Goal: Transaction & Acquisition: Purchase product/service

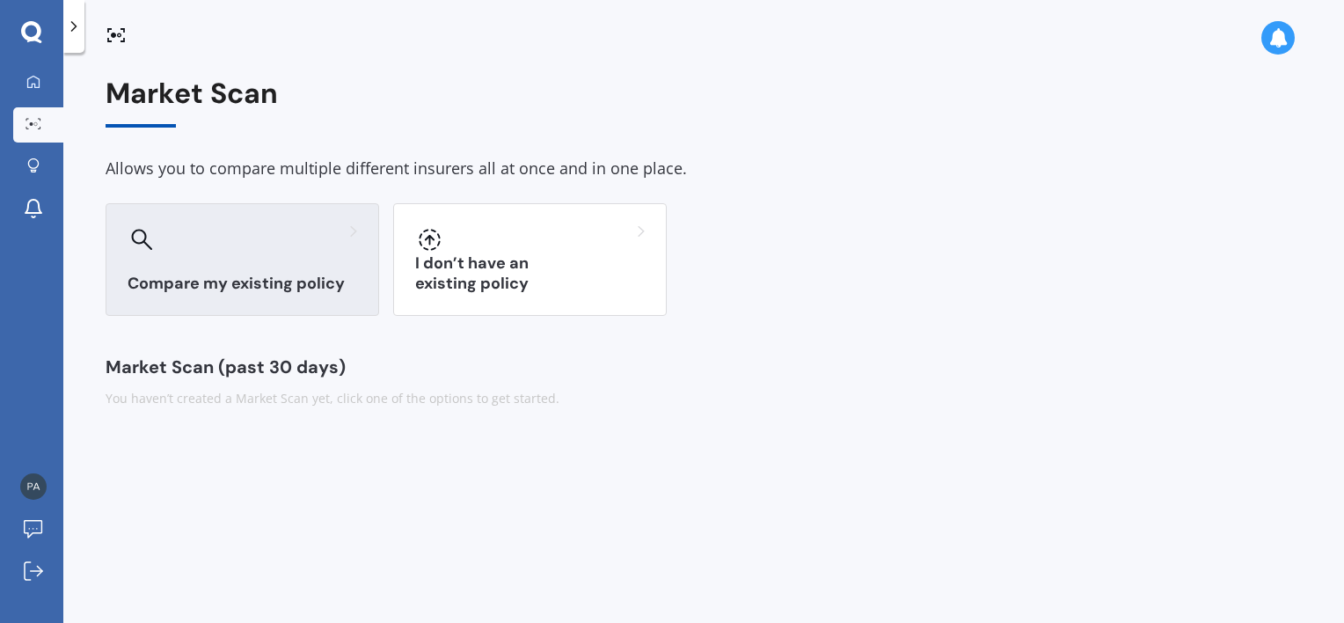
click at [277, 302] on div "Compare my existing policy" at bounding box center [242, 259] width 273 height 113
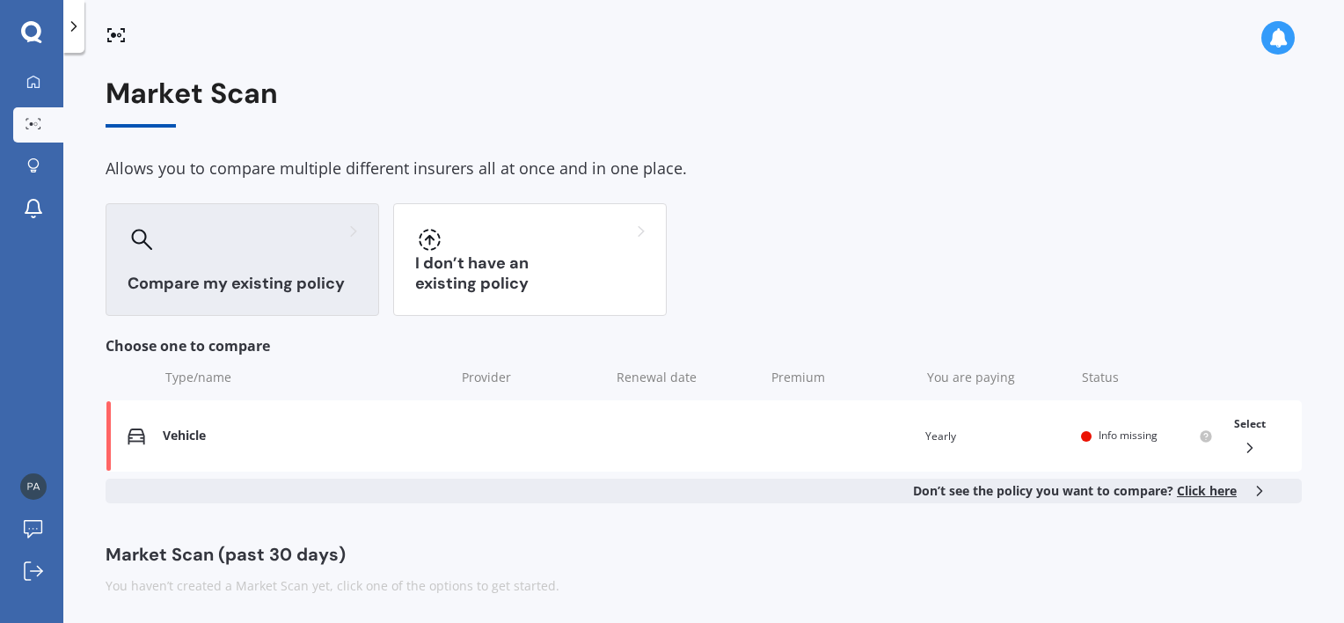
click at [957, 549] on div "Market Scan (past 30 days)" at bounding box center [704, 554] width 1196 height 18
click at [1245, 449] on icon at bounding box center [1250, 448] width 18 height 18
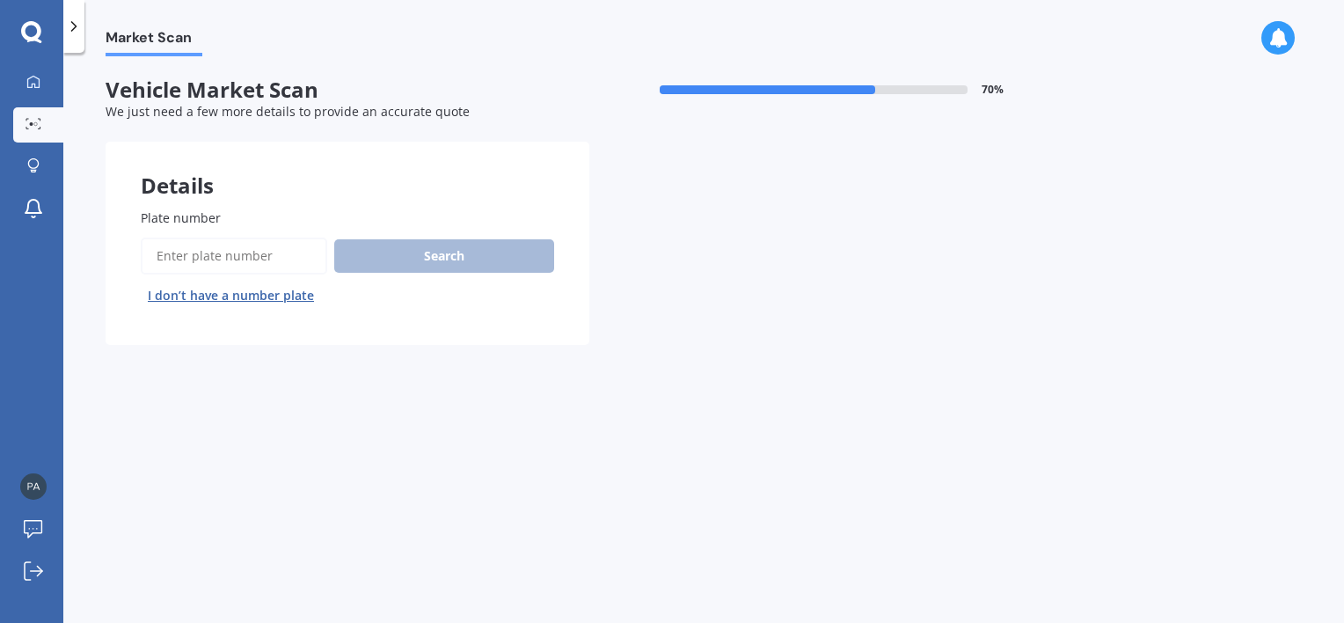
click at [244, 260] on input "Plate number" at bounding box center [234, 255] width 186 height 37
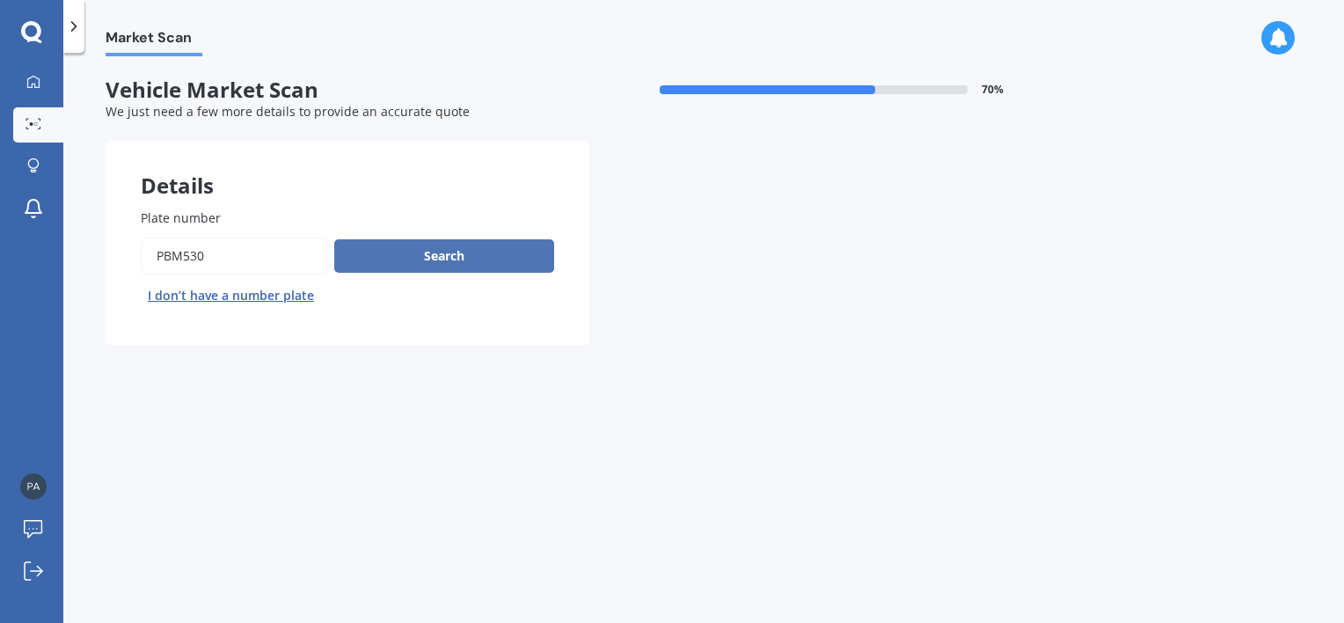
type input "pbm530"
click at [394, 252] on button "Search" at bounding box center [444, 255] width 220 height 33
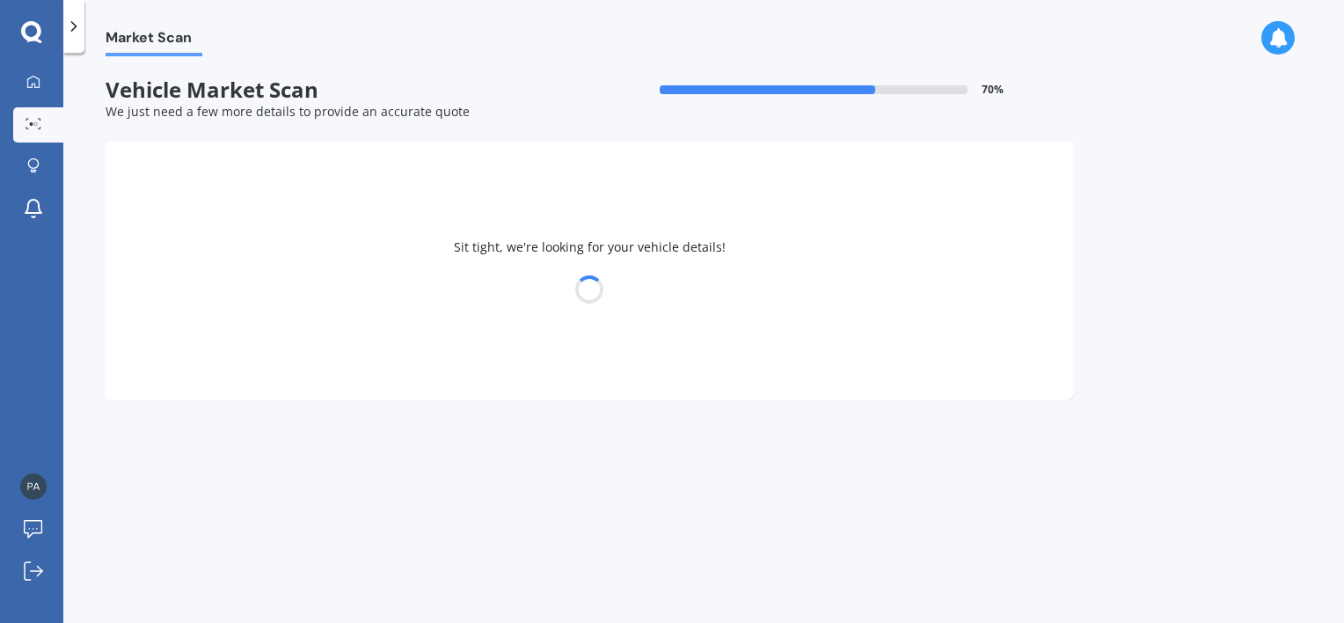
select select "HONDA"
select select "21"
select select "02"
select select "2007"
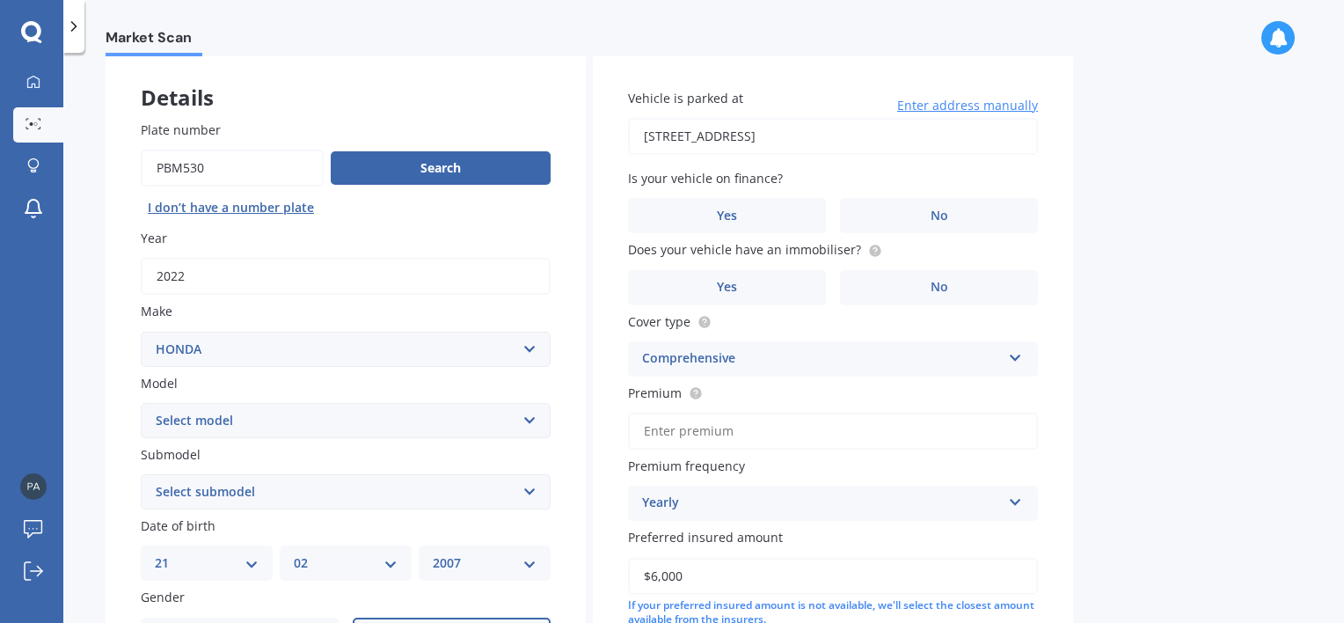
scroll to position [176, 0]
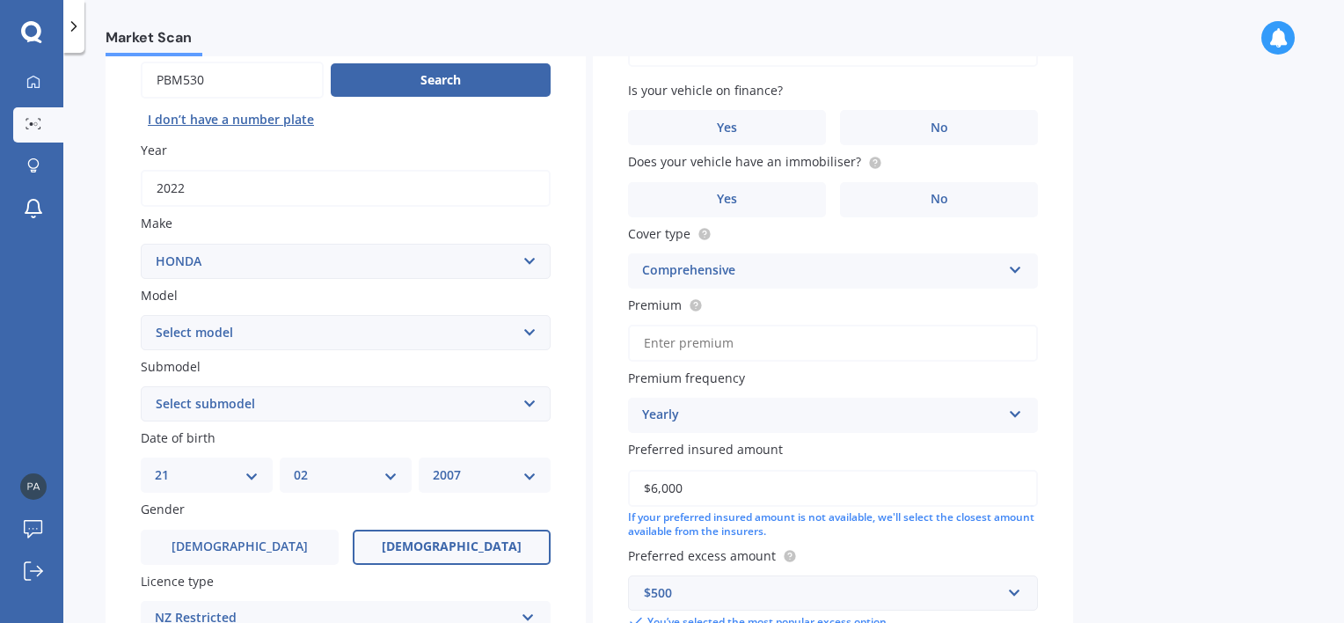
click at [527, 327] on select "Select model Accord Acty Acura Airwave Ascot Avancier Beat Capa City Civic Conc…" at bounding box center [346, 332] width 410 height 35
select select "CR-V"
click at [141, 315] on select "Select model Accord Acty Acura Airwave Ascot Avancier Beat Capa City Civic Conc…" at bounding box center [346, 332] width 410 height 35
click at [526, 405] on select "Select submodel (all other) 2WD 2WD Sport 7 1.5 2WD Touring 1.5 4WD AWD AWD Spo…" at bounding box center [346, 403] width 410 height 35
select select "AWD TOURING 1.5"
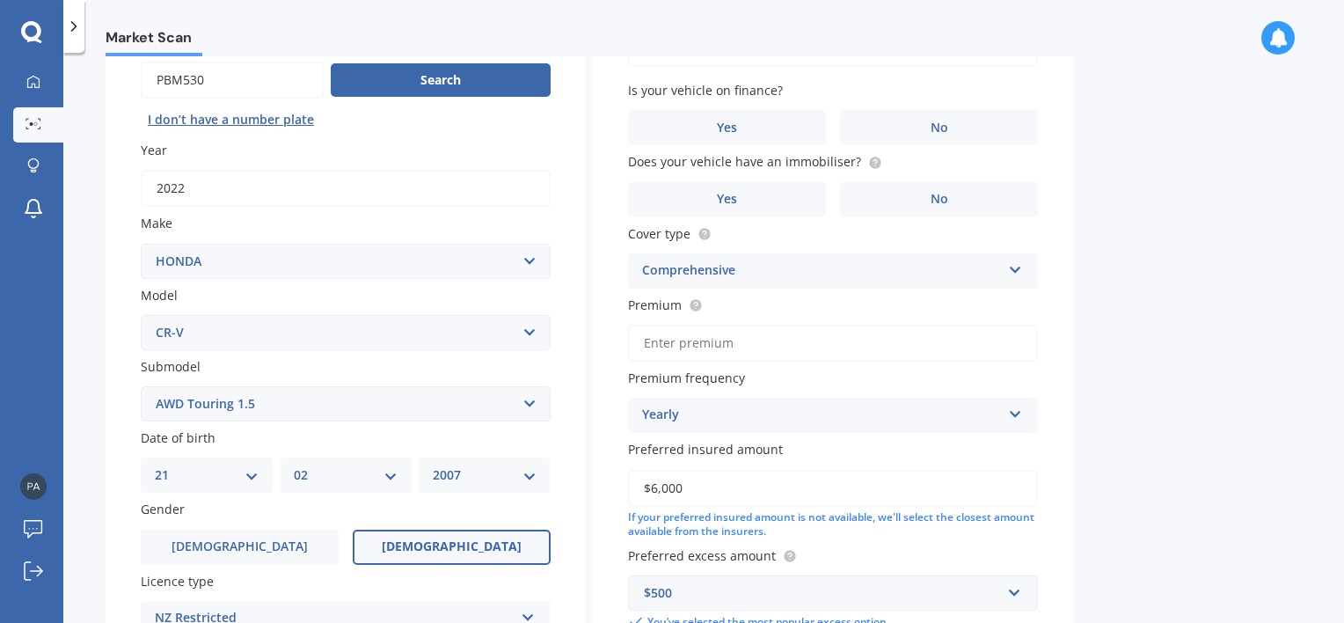
click at [141, 386] on select "Select submodel (all other) 2WD 2WD Sport 7 1.5 2WD Touring 1.5 4WD AWD AWD Spo…" at bounding box center [346, 403] width 410 height 35
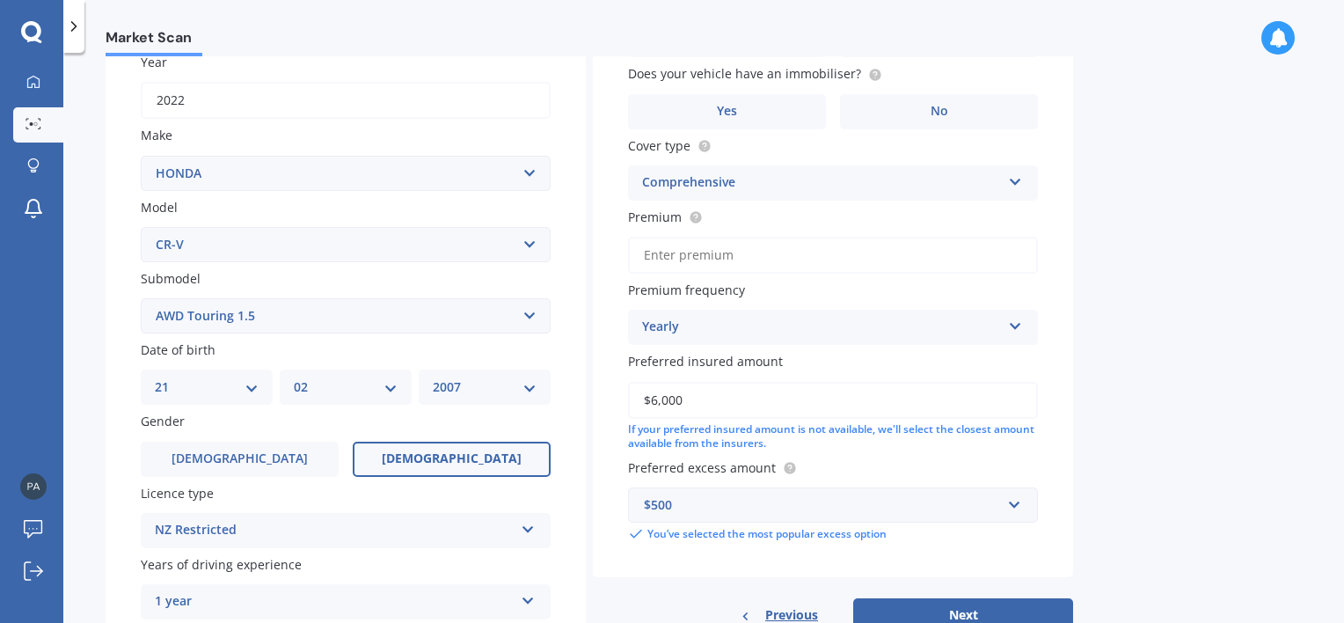
scroll to position [352, 0]
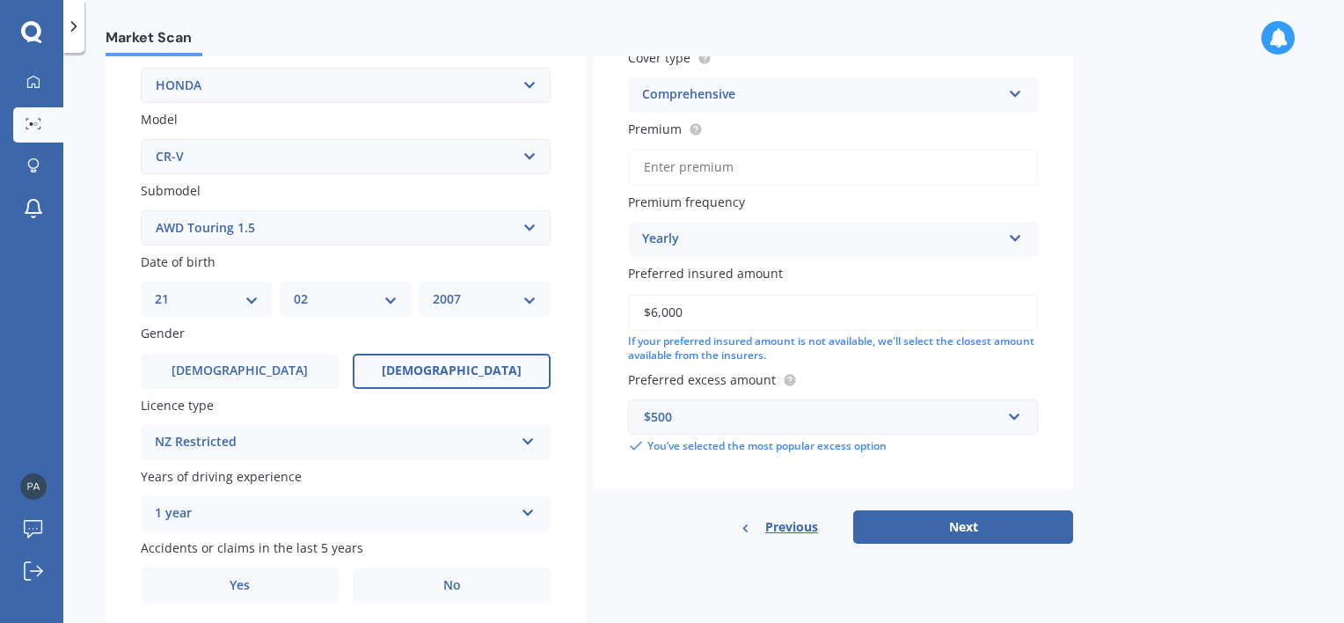
click at [381, 300] on select "MM 01 02 03 04 05 06 07 08 09 10 11 12" at bounding box center [346, 298] width 104 height 19
select select "03"
click at [294, 289] on select "MM 01 02 03 04 05 06 07 08 09 10 11 12" at bounding box center [346, 298] width 104 height 19
click at [534, 302] on select "YYYY 2025 2024 2023 2022 2021 2020 2019 2018 2017 2016 2015 2014 2013 2012 2011…" at bounding box center [485, 298] width 104 height 19
select select "1975"
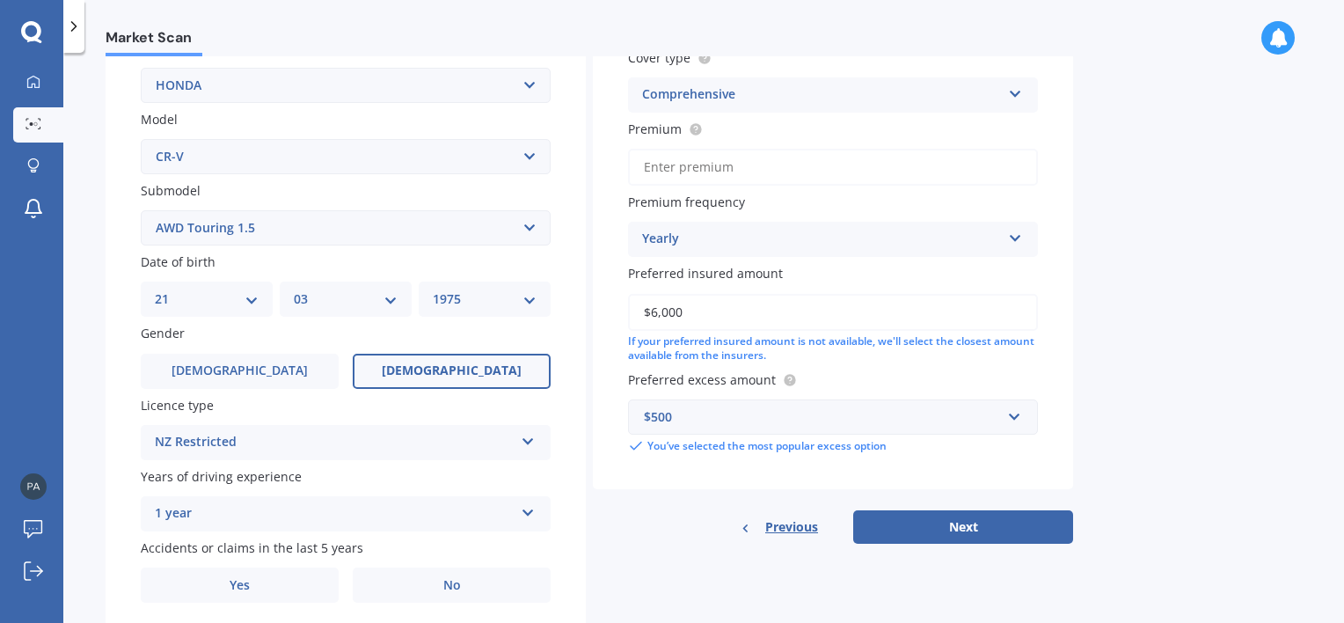
click at [433, 289] on select "YYYY 2025 2024 2023 2022 2021 2020 2019 2018 2017 2016 2015 2014 2013 2012 2011…" at bounding box center [485, 298] width 104 height 19
click at [284, 375] on label "[DEMOGRAPHIC_DATA]" at bounding box center [240, 370] width 198 height 35
click at [0, 0] on input "[DEMOGRAPHIC_DATA]" at bounding box center [0, 0] width 0 height 0
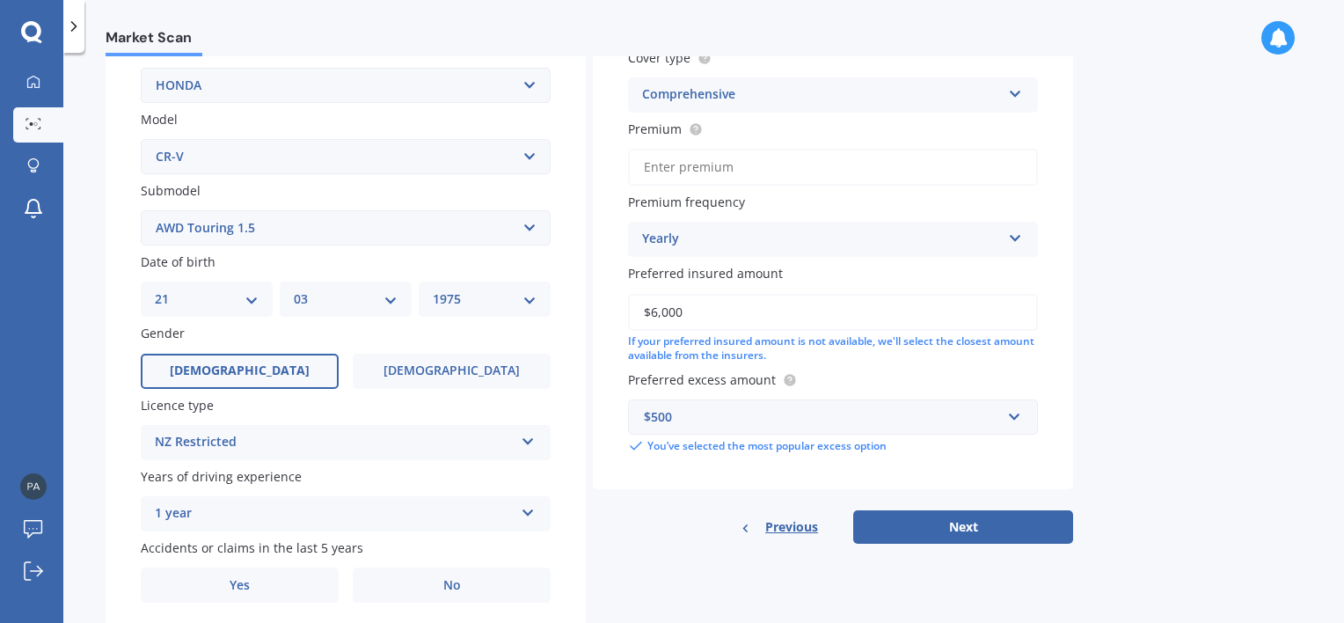
scroll to position [412, 0]
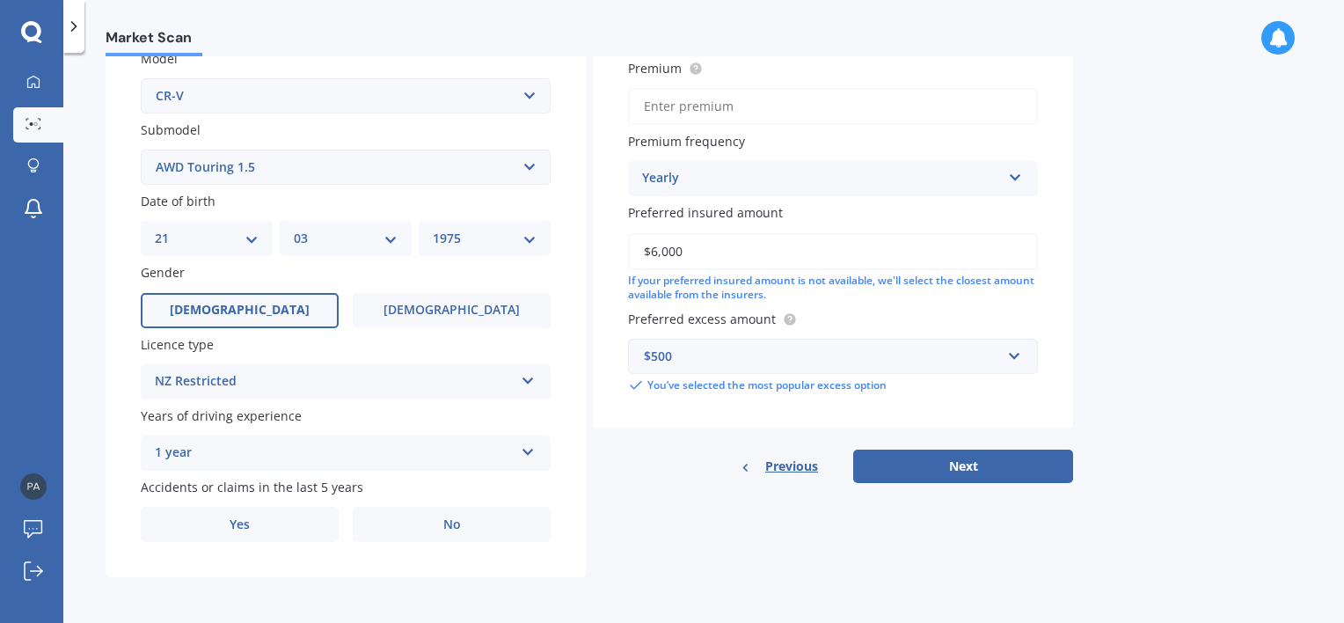
click at [520, 380] on div "NZ Restricted [GEOGRAPHIC_DATA] Full NZ Restricted NZ Learners [GEOGRAPHIC_DATA…" at bounding box center [346, 381] width 410 height 35
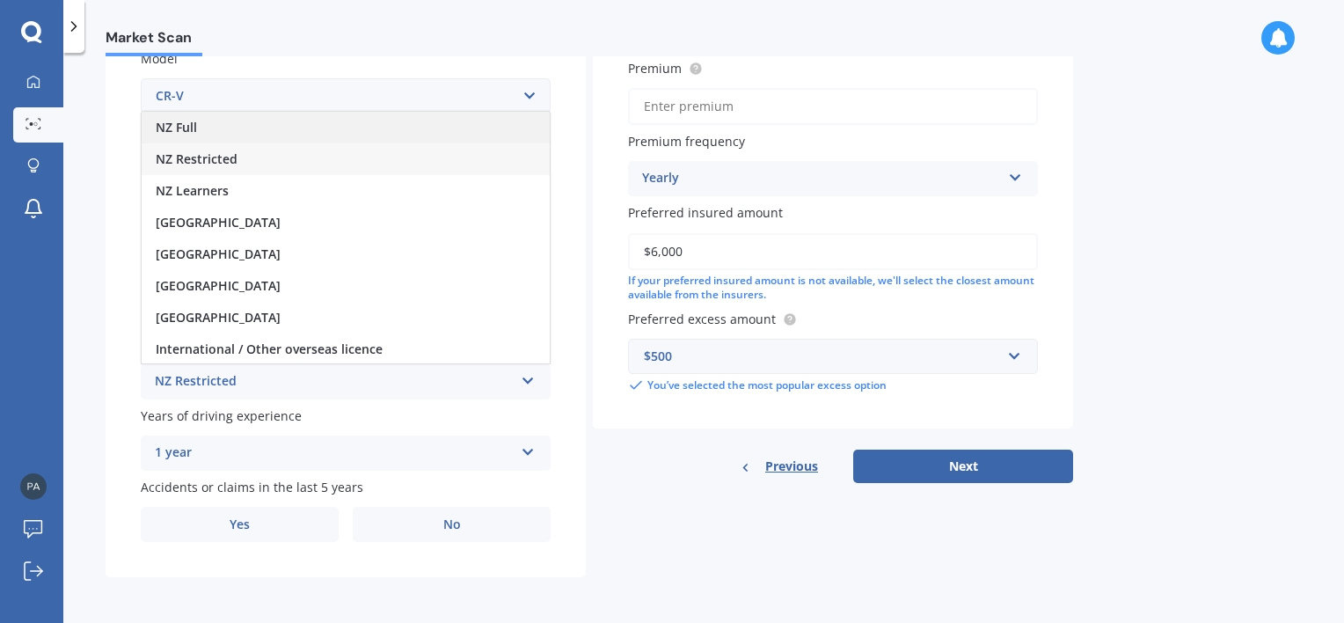
click at [221, 129] on div "NZ Full" at bounding box center [346, 128] width 408 height 32
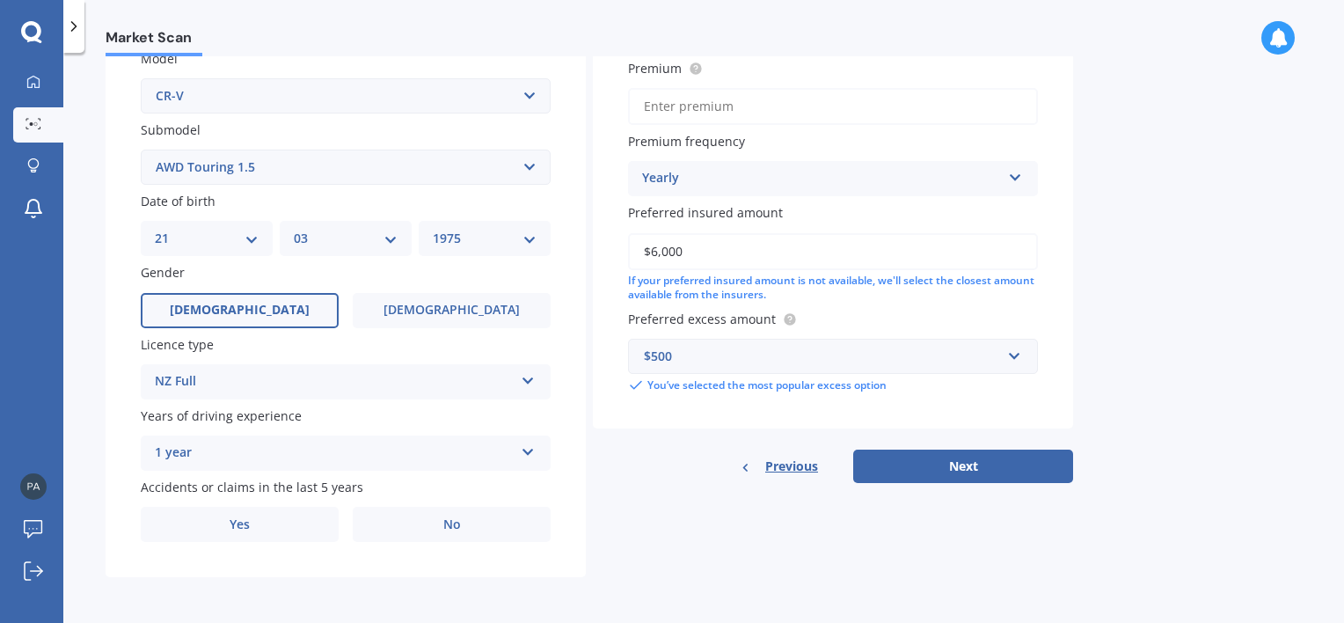
click at [521, 445] on icon at bounding box center [528, 448] width 15 height 12
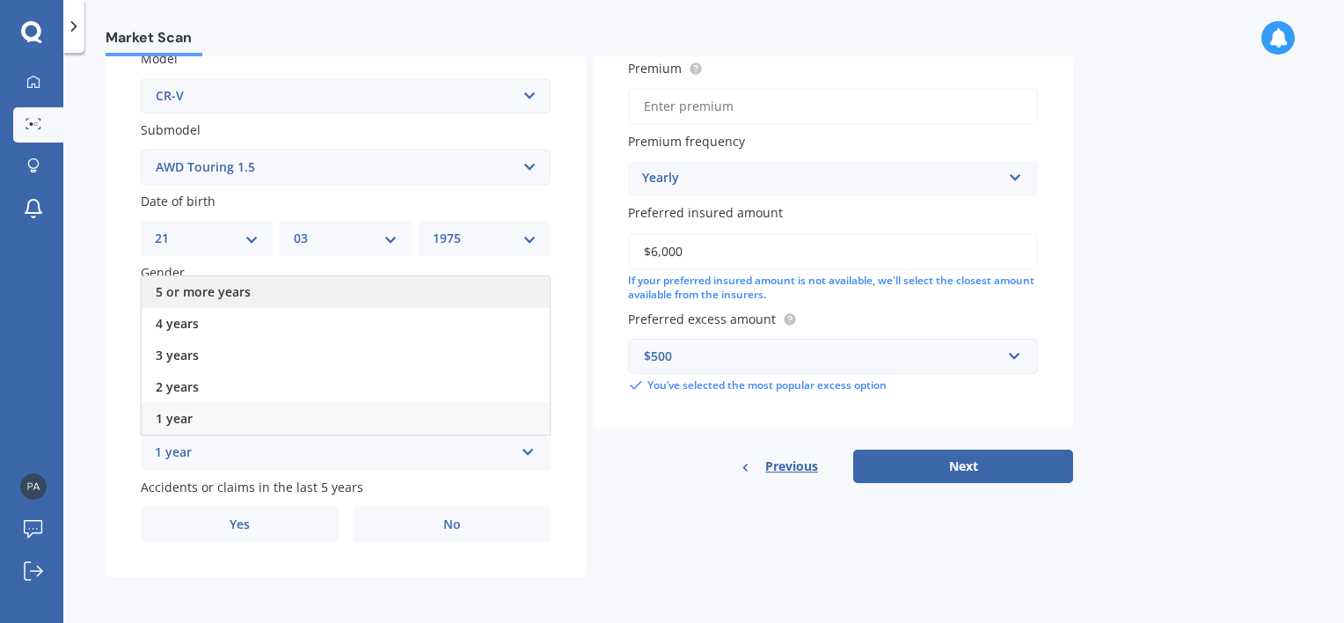
click at [245, 291] on span "5 or more years" at bounding box center [203, 291] width 95 height 17
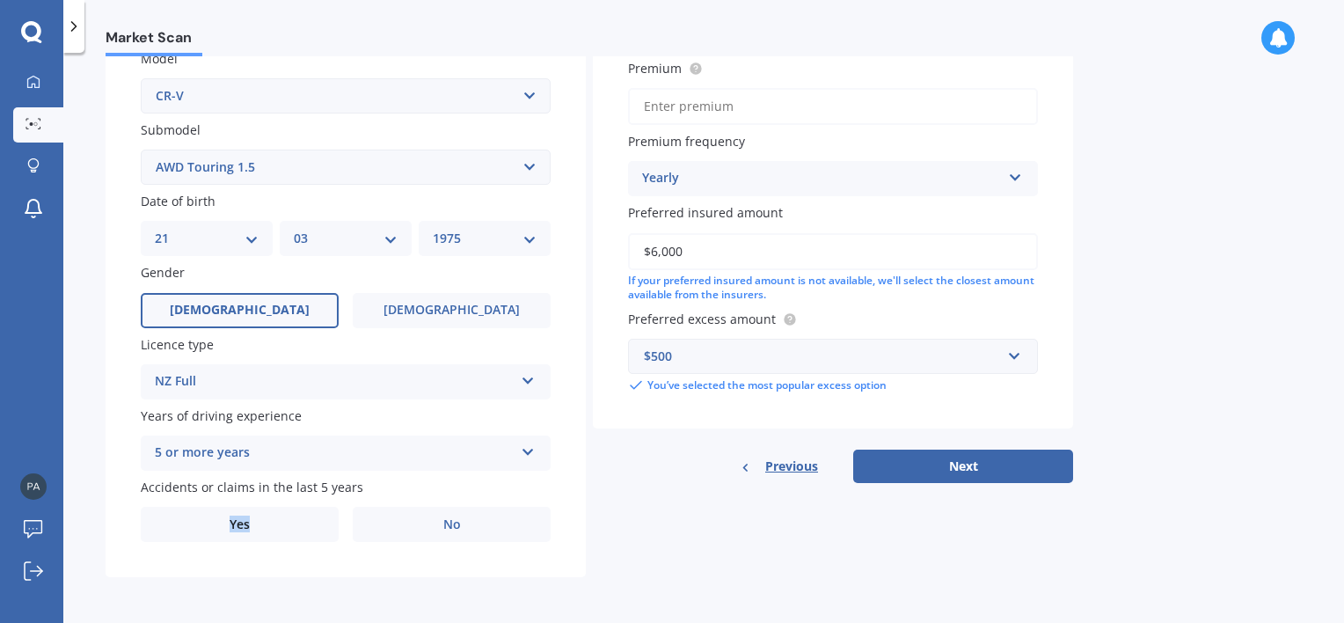
drag, startPoint x: 300, startPoint y: 521, endPoint x: 401, endPoint y: 488, distance: 106.2
click at [401, 488] on div "Accidents or claims in the last 5 years Yes No" at bounding box center [346, 509] width 410 height 64
drag, startPoint x: 401, startPoint y: 488, endPoint x: 306, endPoint y: 517, distance: 99.3
click at [306, 517] on label "Yes" at bounding box center [240, 523] width 198 height 35
click at [0, 0] on input "Yes" at bounding box center [0, 0] width 0 height 0
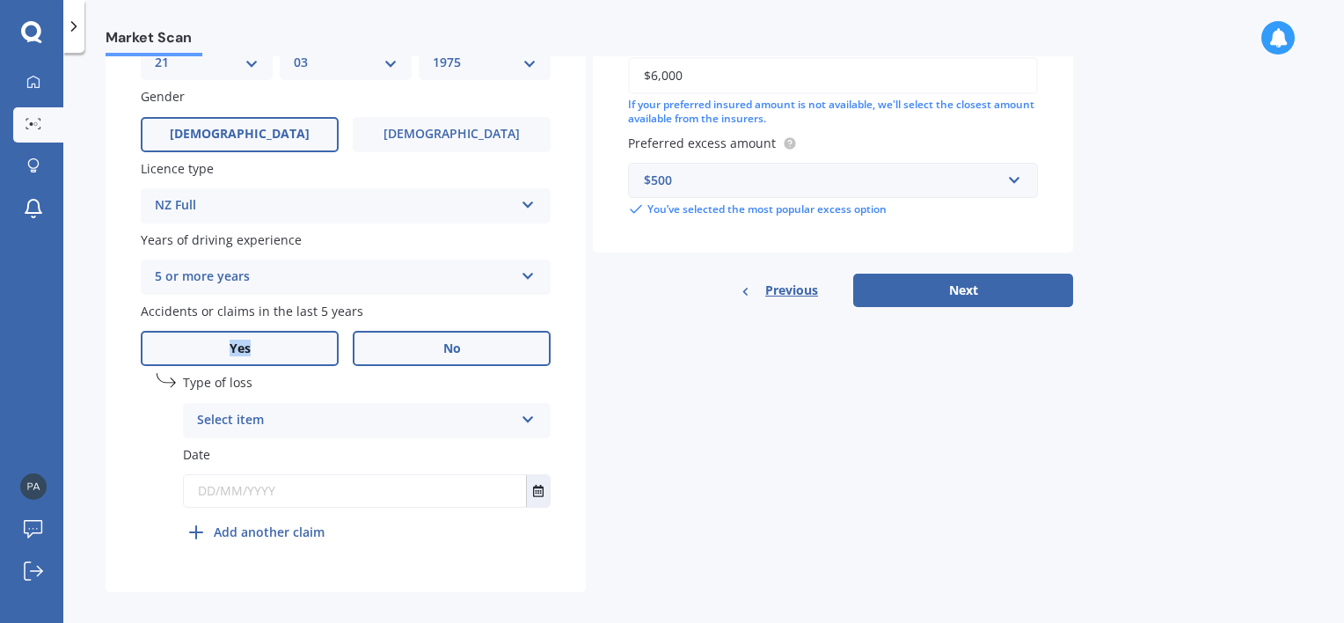
scroll to position [603, 0]
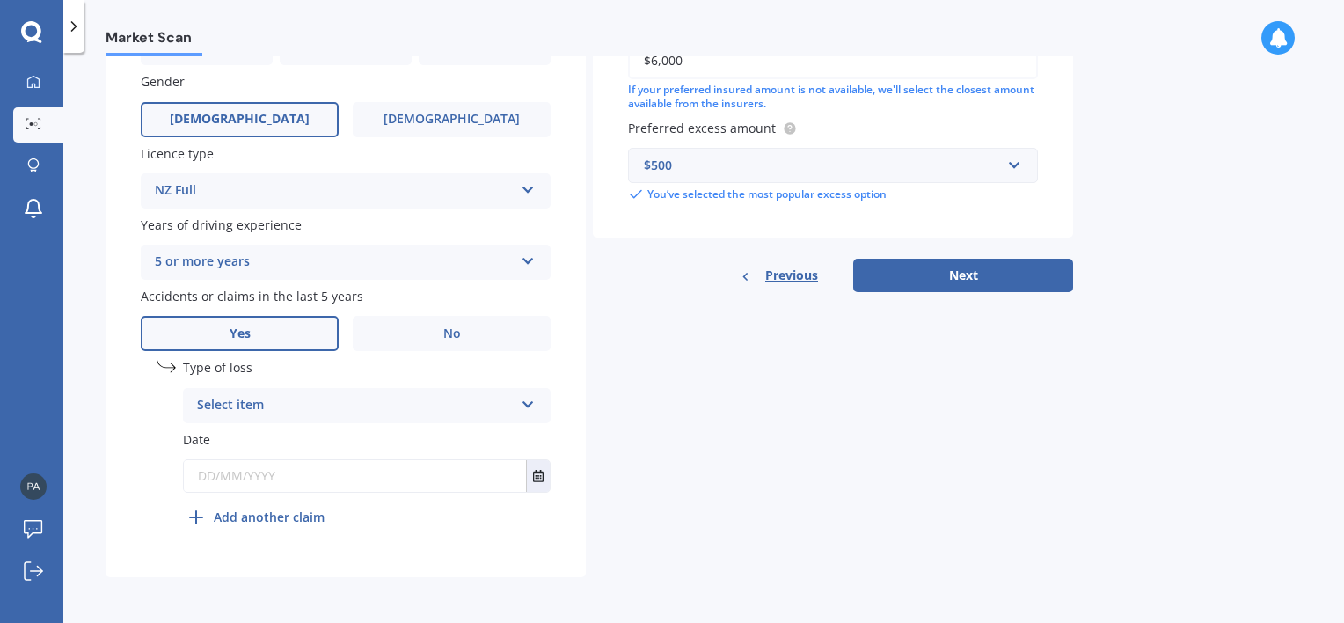
click at [525, 398] on icon at bounding box center [528, 401] width 15 height 12
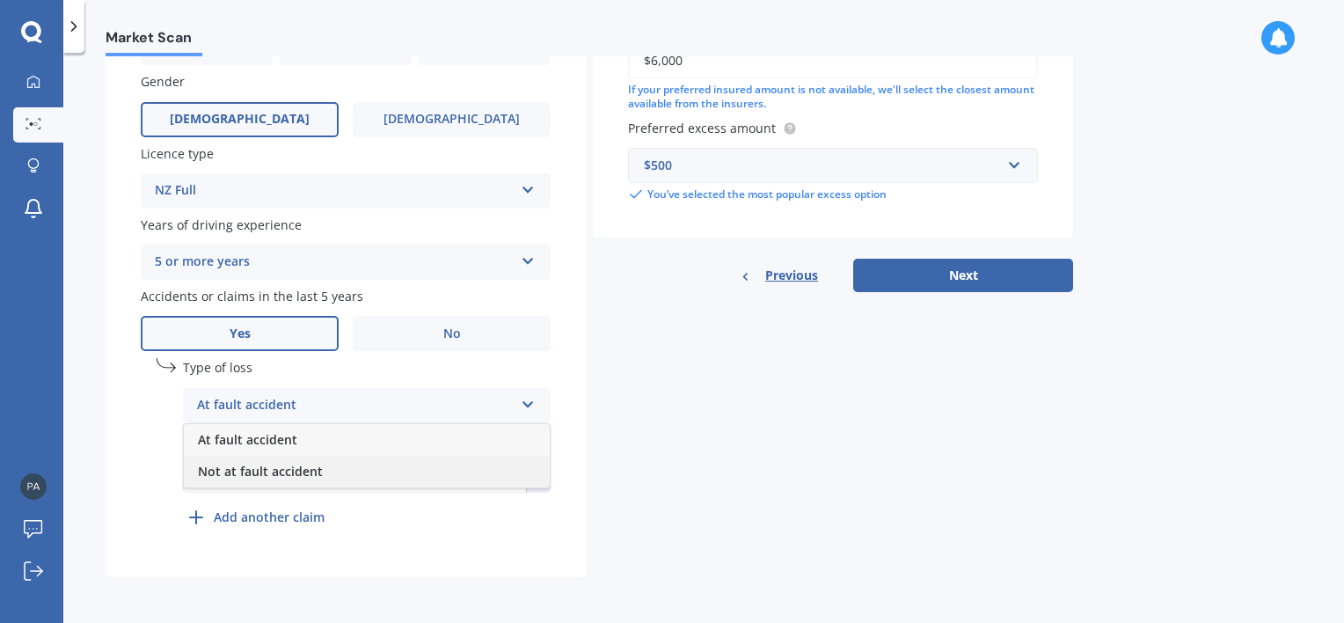
click at [329, 466] on div "Not at fault accident" at bounding box center [367, 471] width 366 height 32
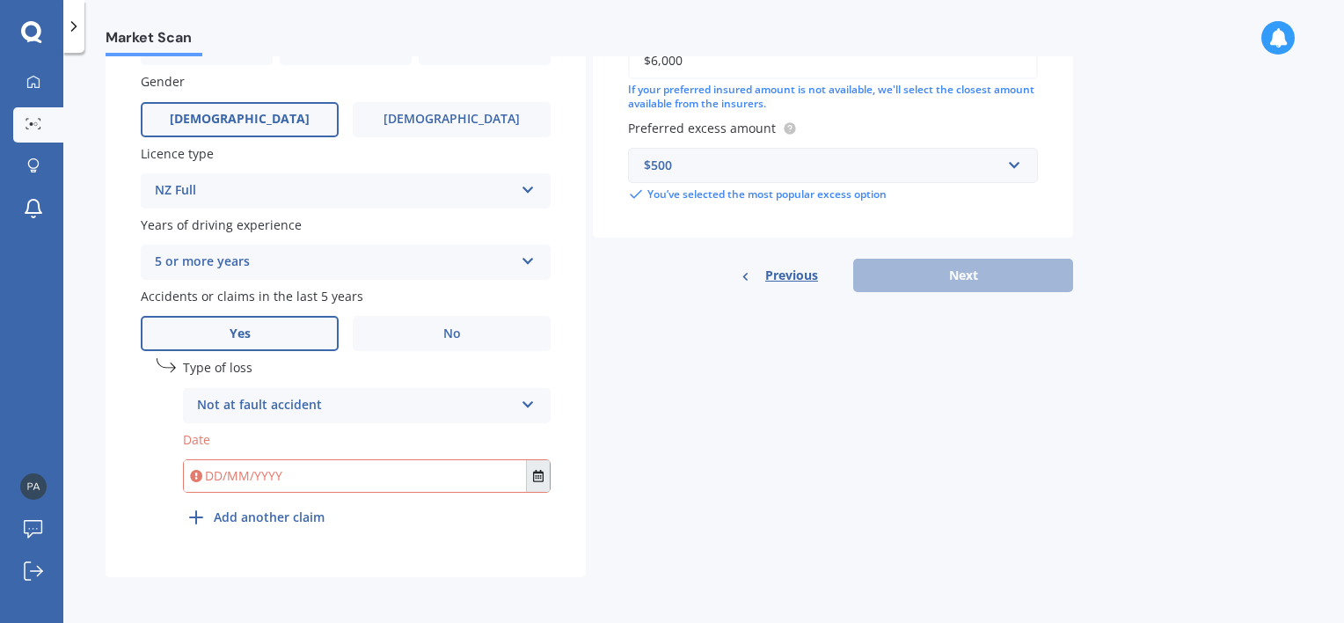
click at [534, 474] on icon "Select date" at bounding box center [538, 476] width 11 height 12
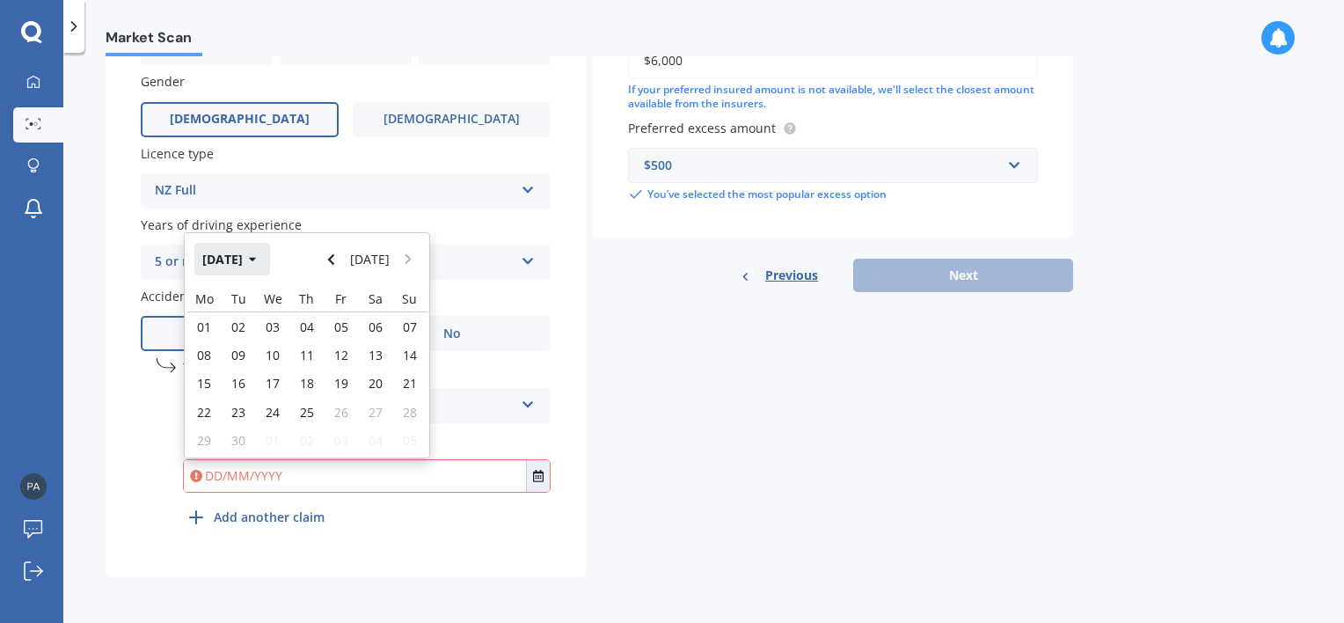
click at [257, 261] on icon "button" at bounding box center [253, 259] width 8 height 12
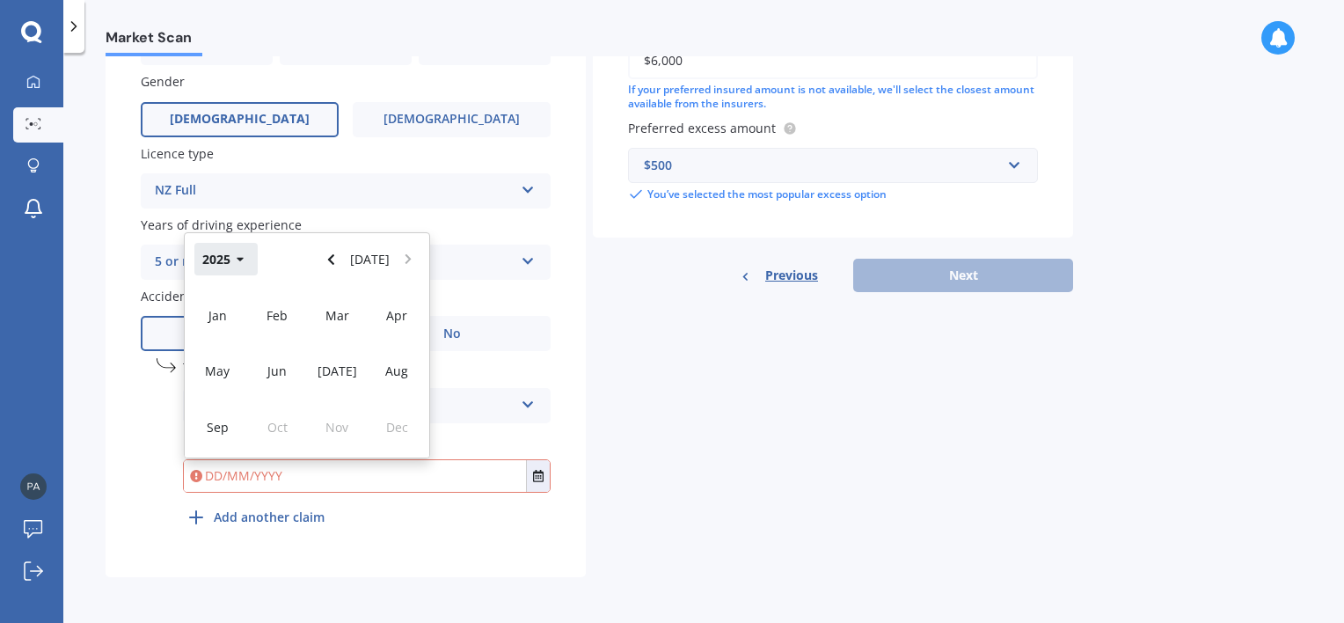
click at [239, 261] on icon "button" at bounding box center [240, 260] width 7 height 4
click at [274, 368] on span "2024" at bounding box center [277, 370] width 28 height 17
click at [225, 422] on span "Sep" at bounding box center [218, 427] width 22 height 17
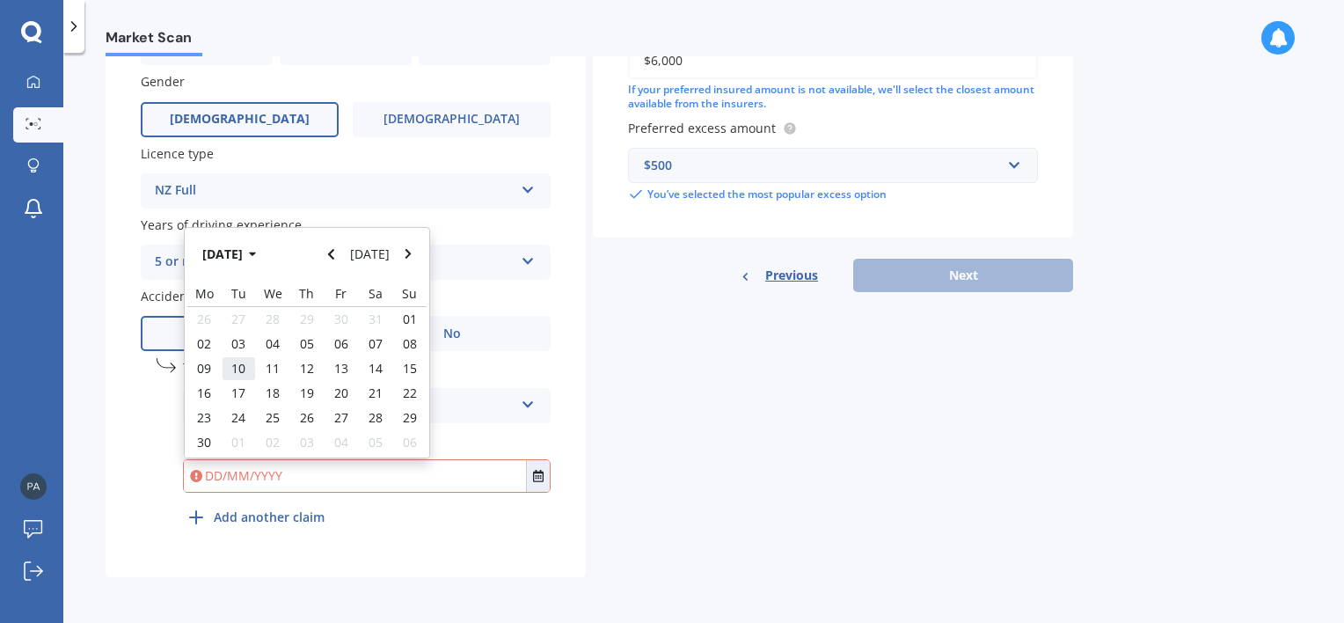
click at [243, 366] on span "10" at bounding box center [238, 368] width 14 height 17
type input "[DATE]"
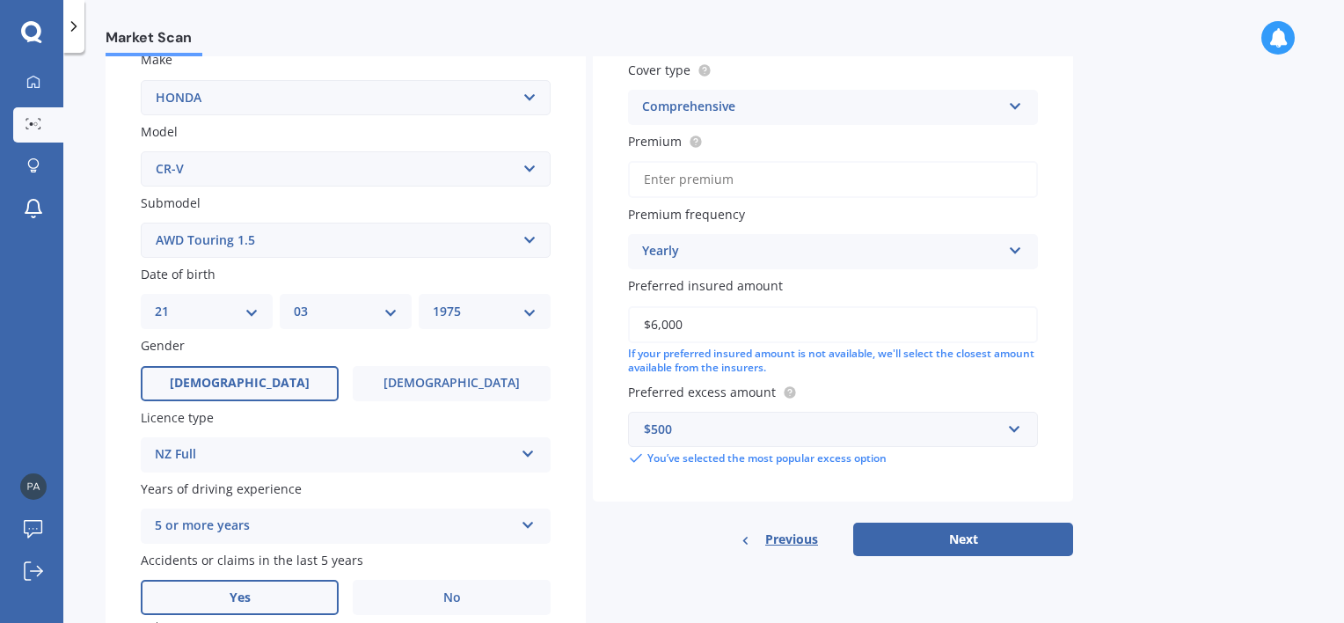
scroll to position [76, 0]
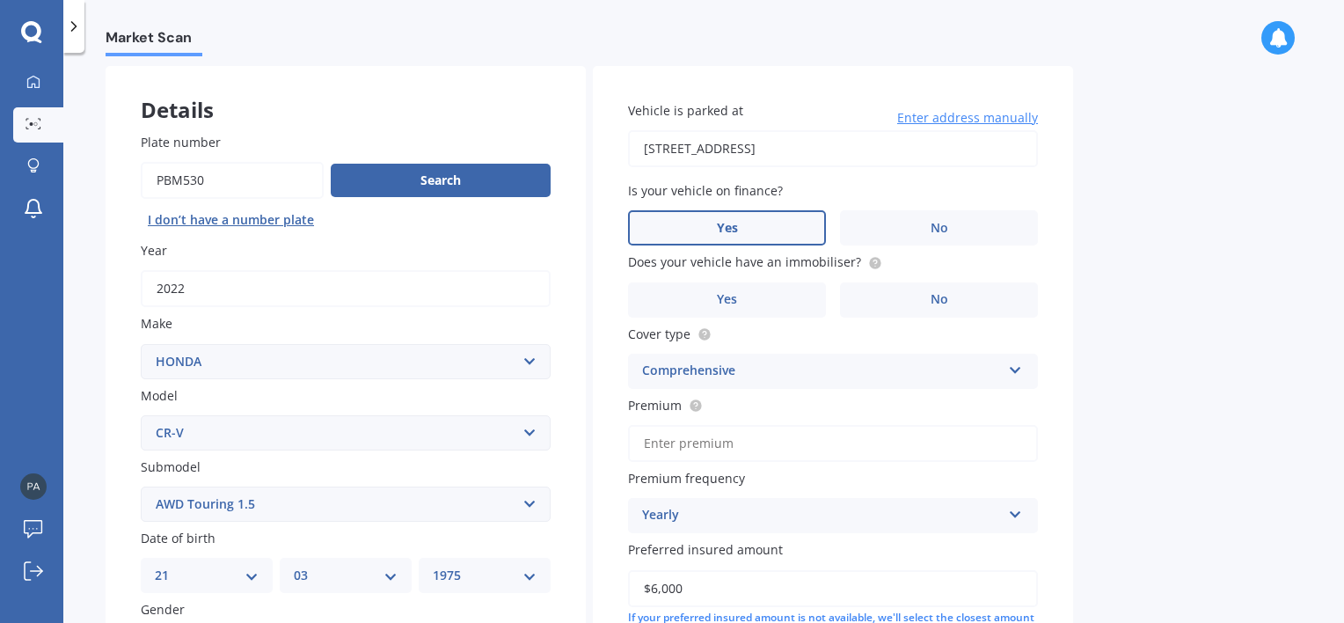
click at [809, 232] on label "Yes" at bounding box center [727, 227] width 198 height 35
click at [0, 0] on input "Yes" at bounding box center [0, 0] width 0 height 0
click at [878, 289] on label "No" at bounding box center [939, 299] width 198 height 35
click at [0, 0] on input "No" at bounding box center [0, 0] width 0 height 0
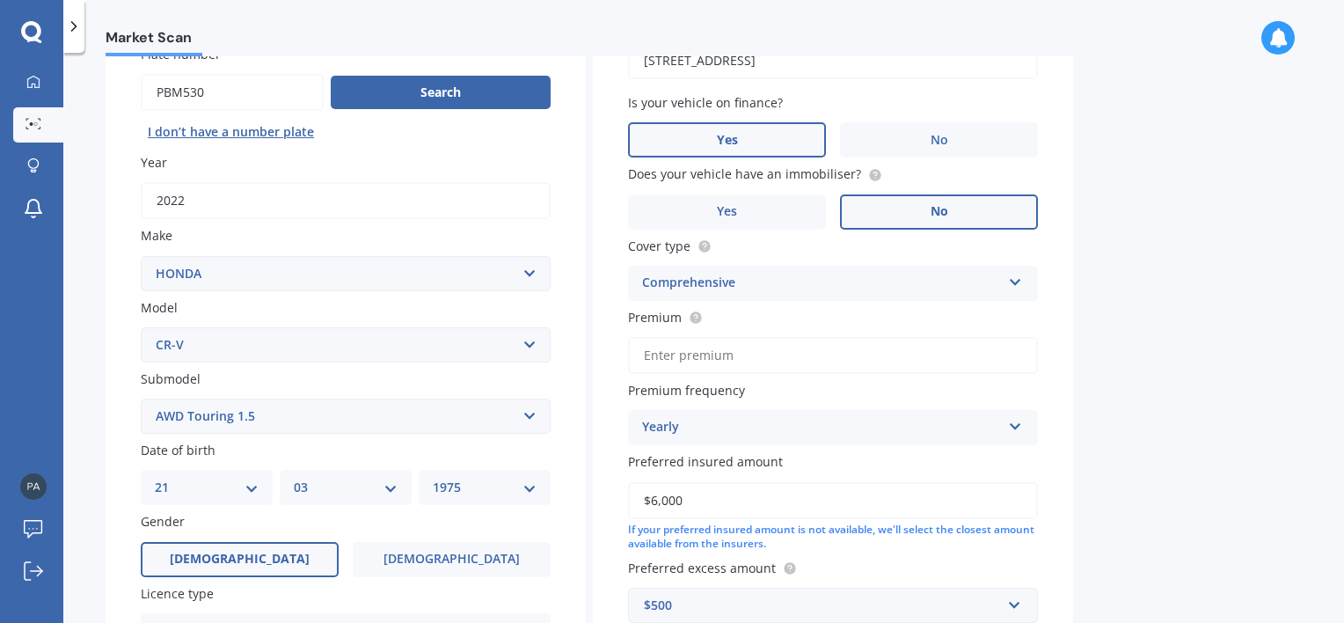
scroll to position [251, 0]
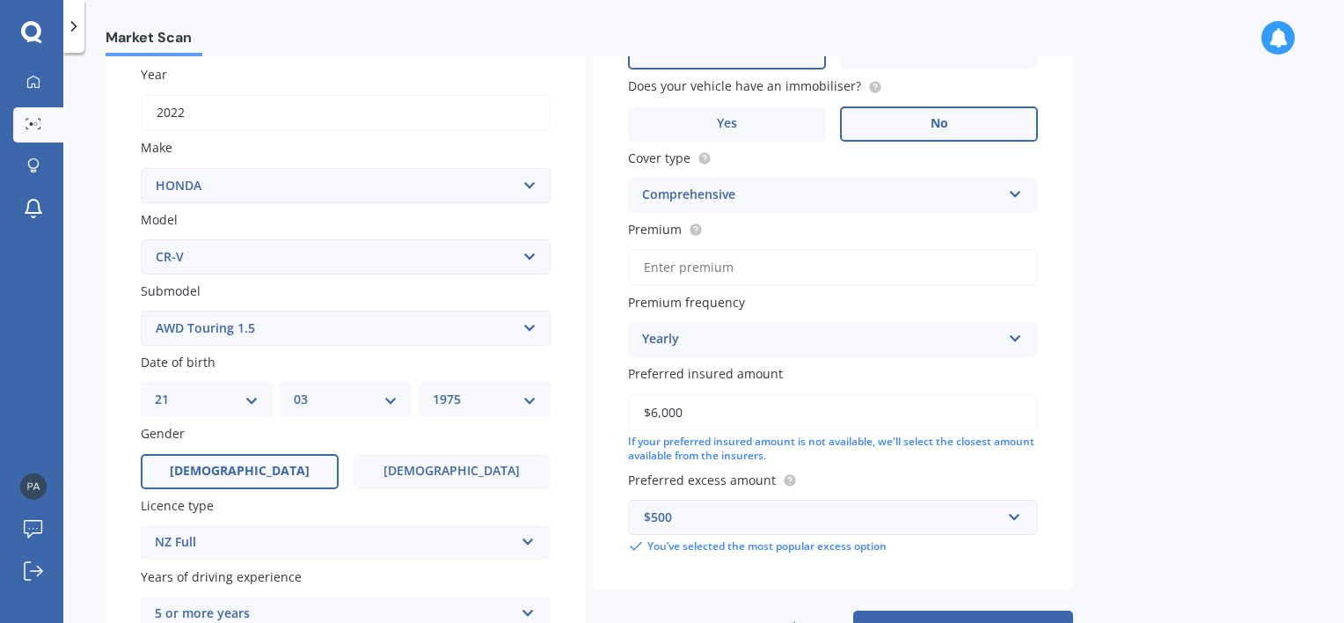
click at [829, 267] on input "Premium" at bounding box center [833, 267] width 410 height 37
click at [732, 266] on input "Premium" at bounding box center [833, 267] width 410 height 37
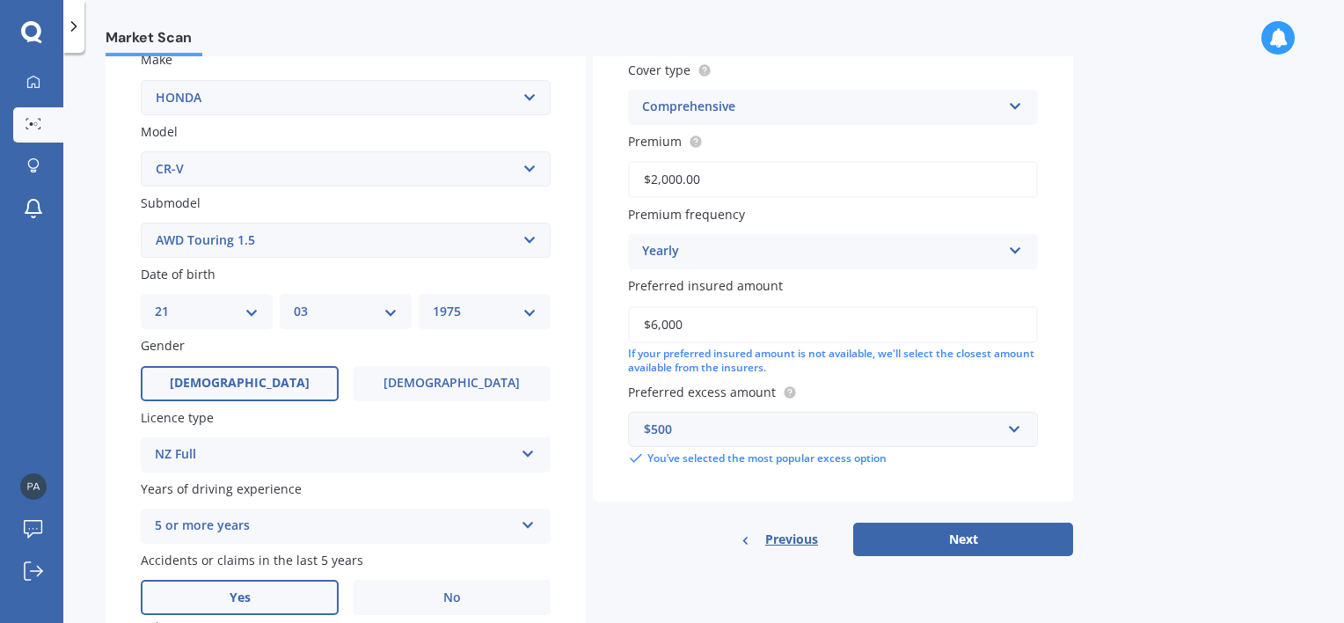
type input "$2,000.00"
drag, startPoint x: 703, startPoint y: 324, endPoint x: 514, endPoint y: 319, distance: 190.0
click at [514, 319] on div "Details Plate number Search I don’t have a number plate Year [DATE] Make Select…" at bounding box center [589, 321] width 967 height 1038
type input "$47,000"
click at [929, 540] on button "Next" at bounding box center [963, 538] width 220 height 33
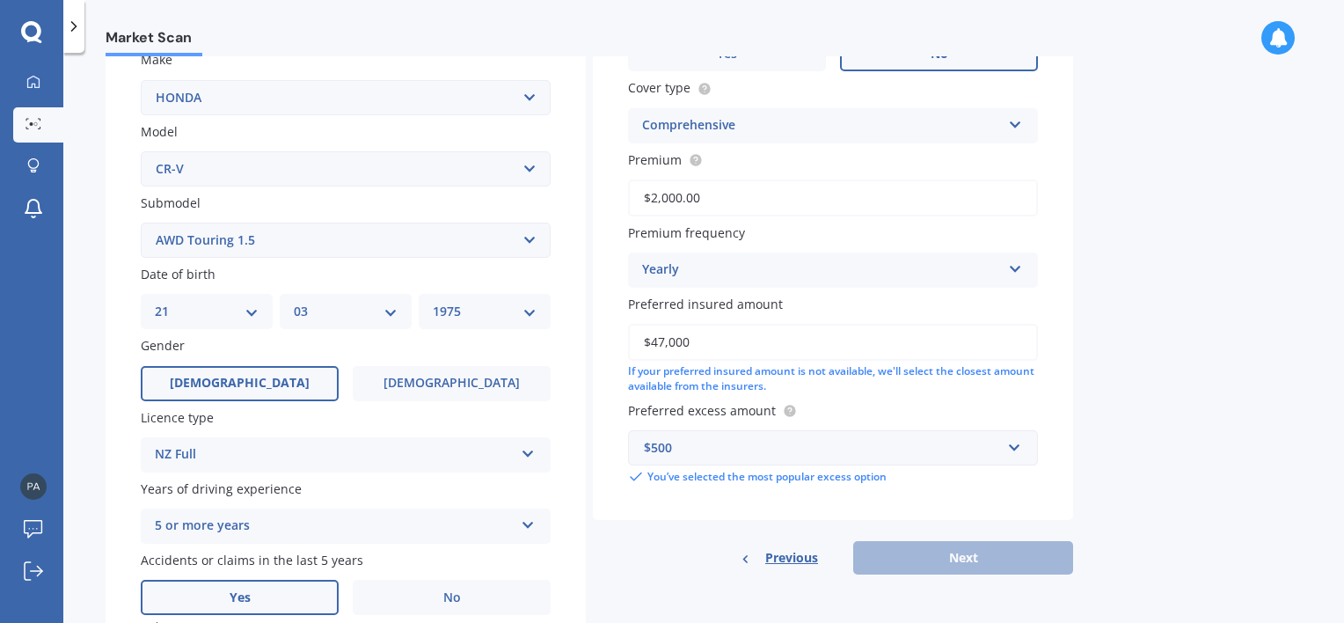
scroll to position [120, 0]
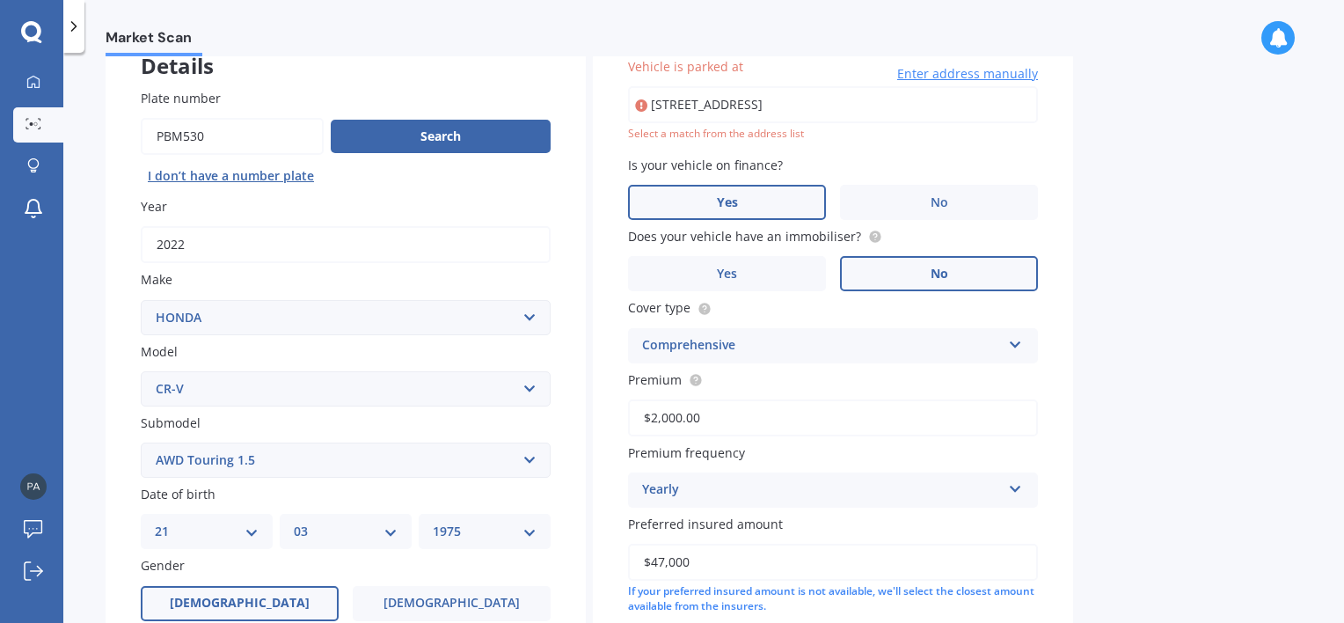
type input "[STREET_ADDRESS]"
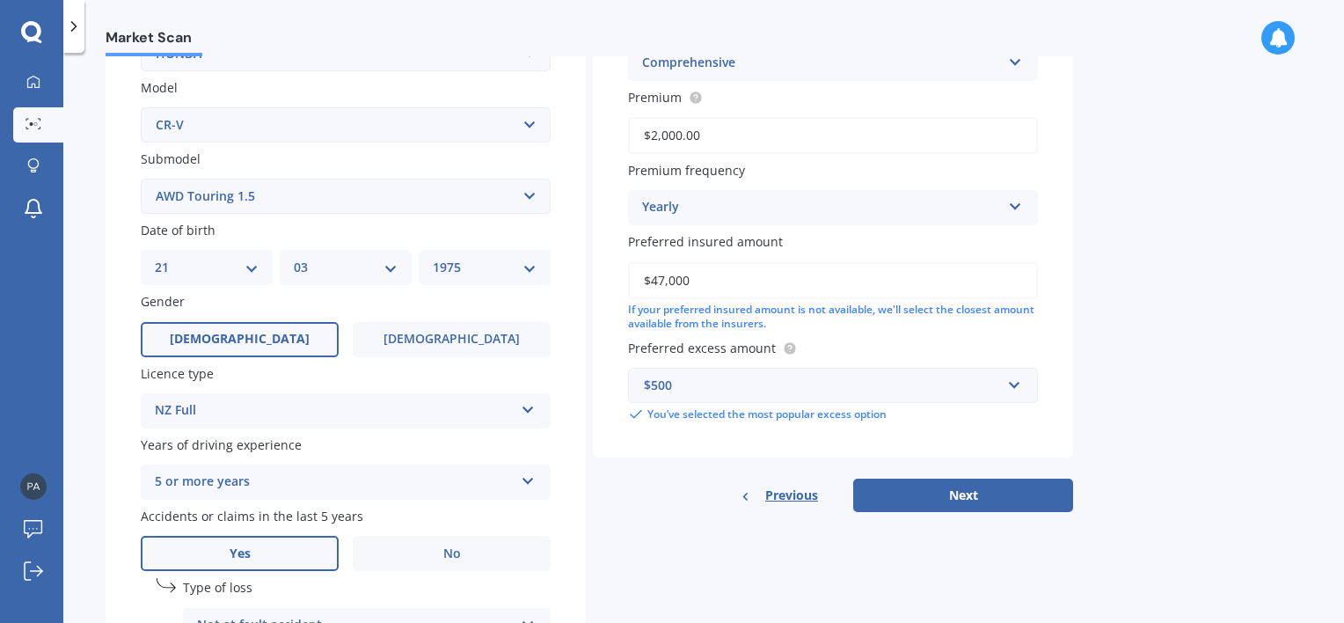
scroll to position [559, 0]
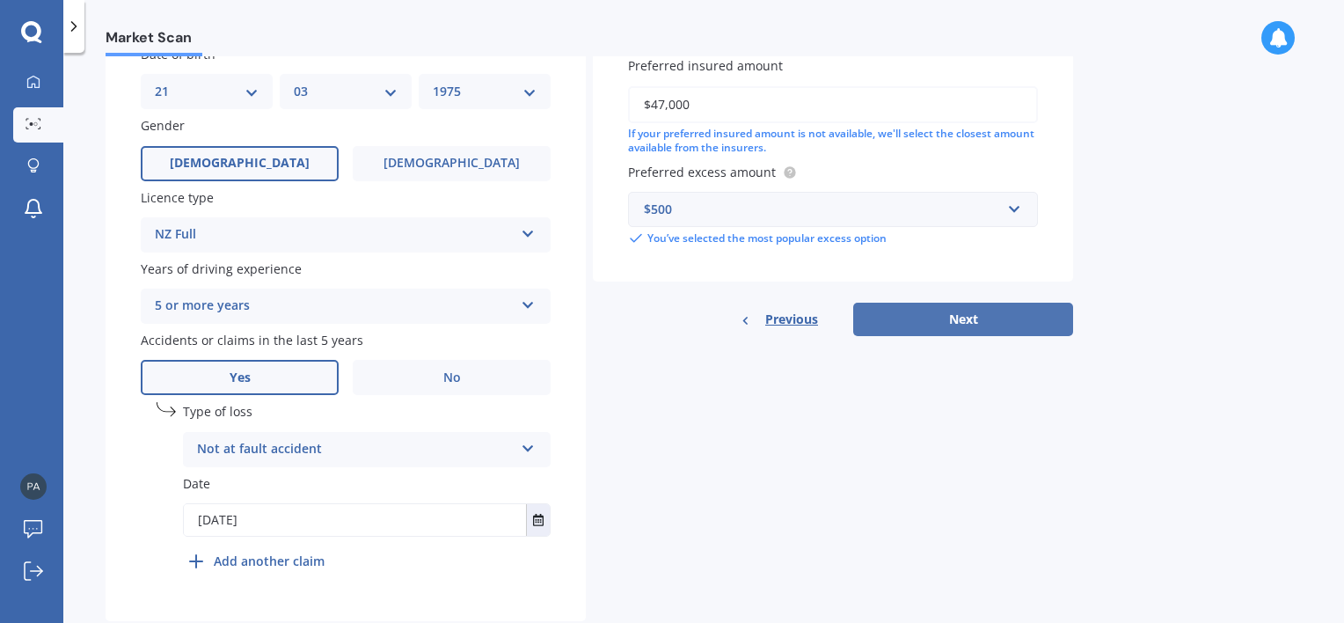
click at [972, 317] on button "Next" at bounding box center [963, 318] width 220 height 33
select select "21"
select select "03"
select select "1975"
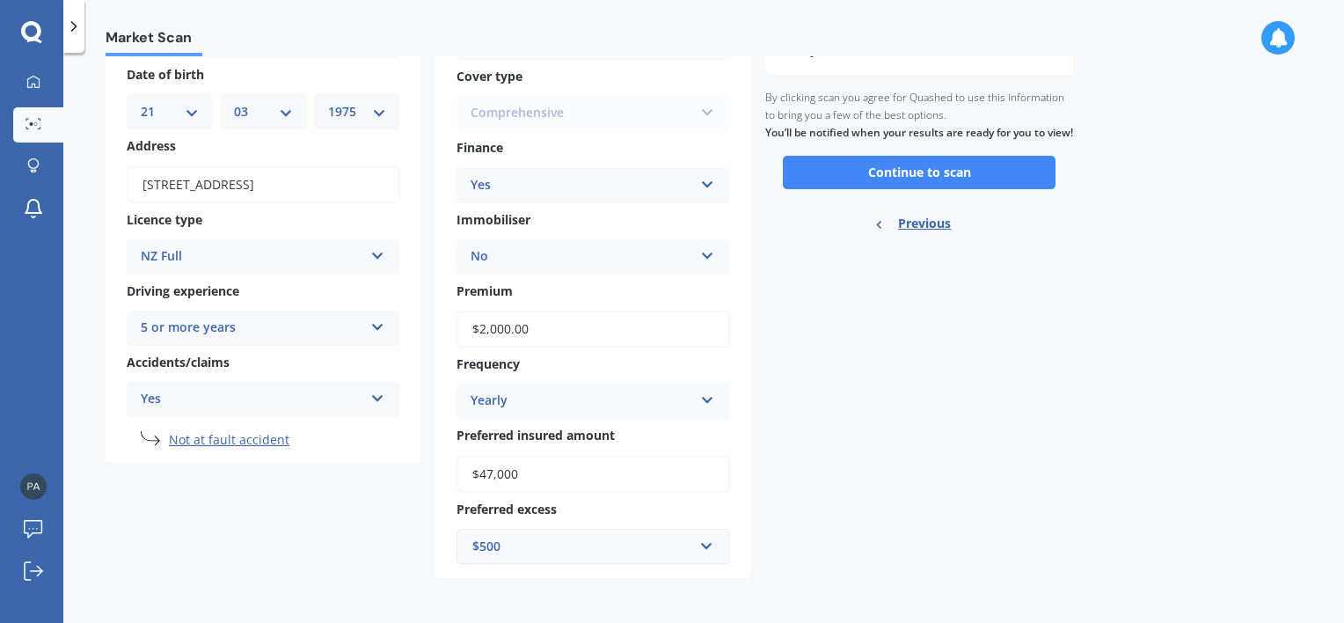
scroll to position [0, 0]
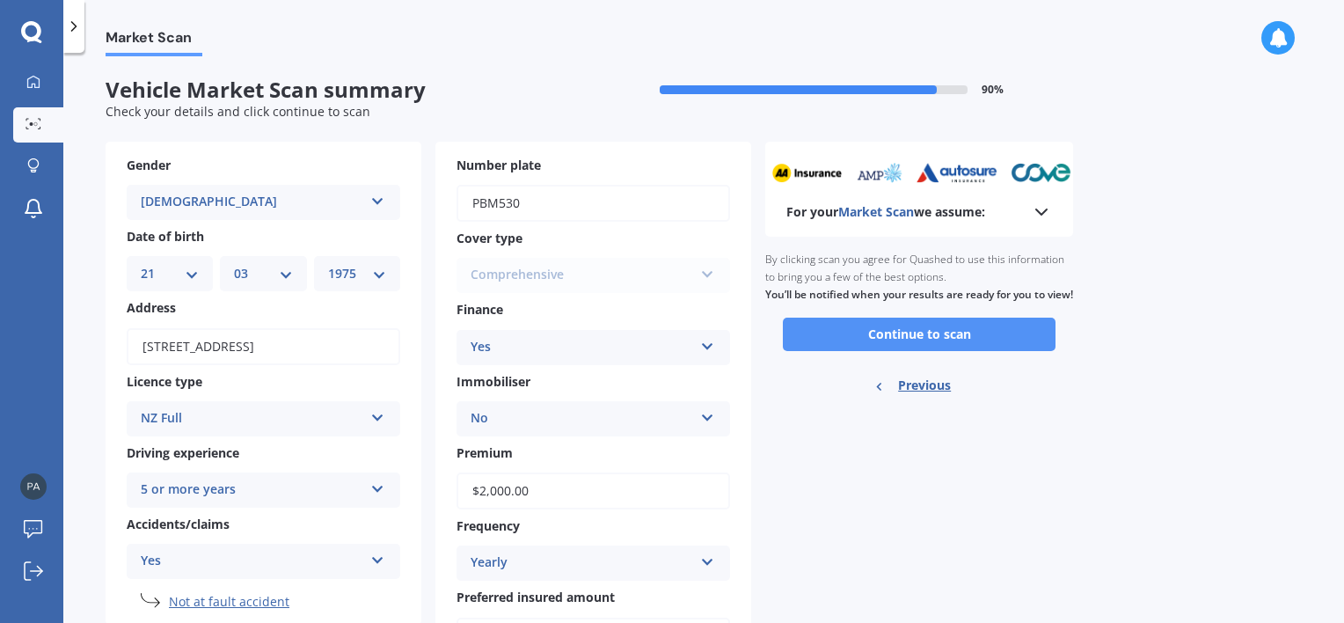
click at [871, 351] on button "Continue to scan" at bounding box center [919, 333] width 273 height 33
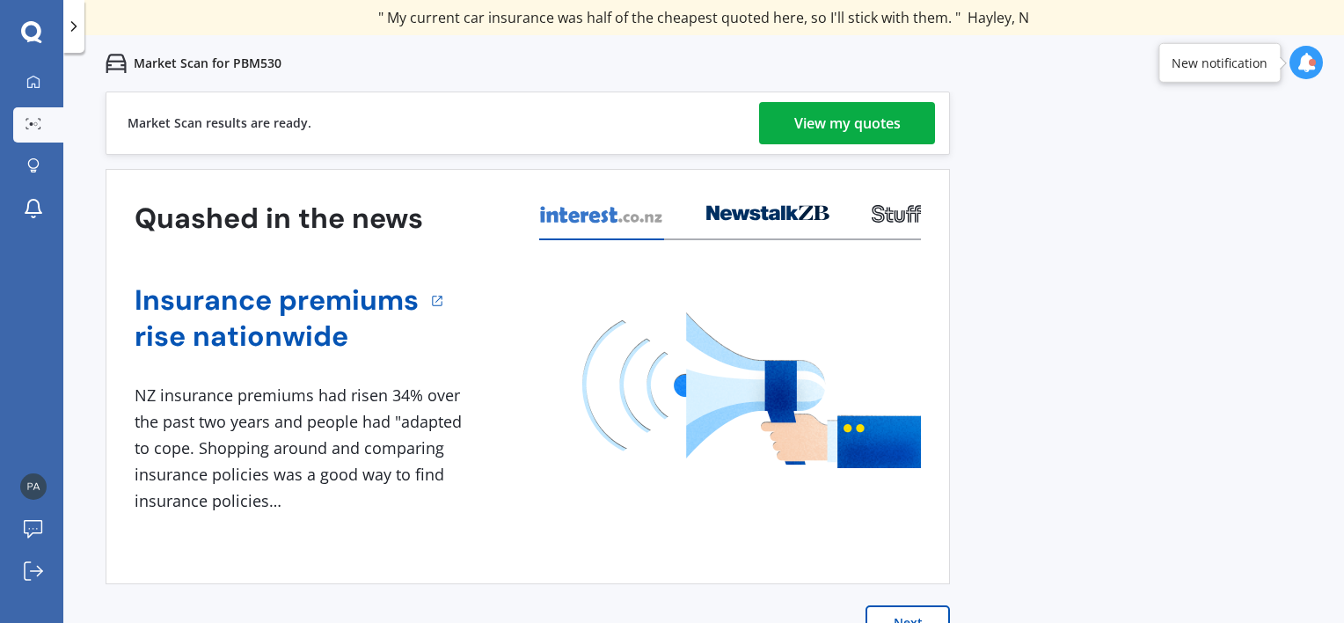
click at [858, 127] on div "View my quotes" at bounding box center [847, 123] width 106 height 42
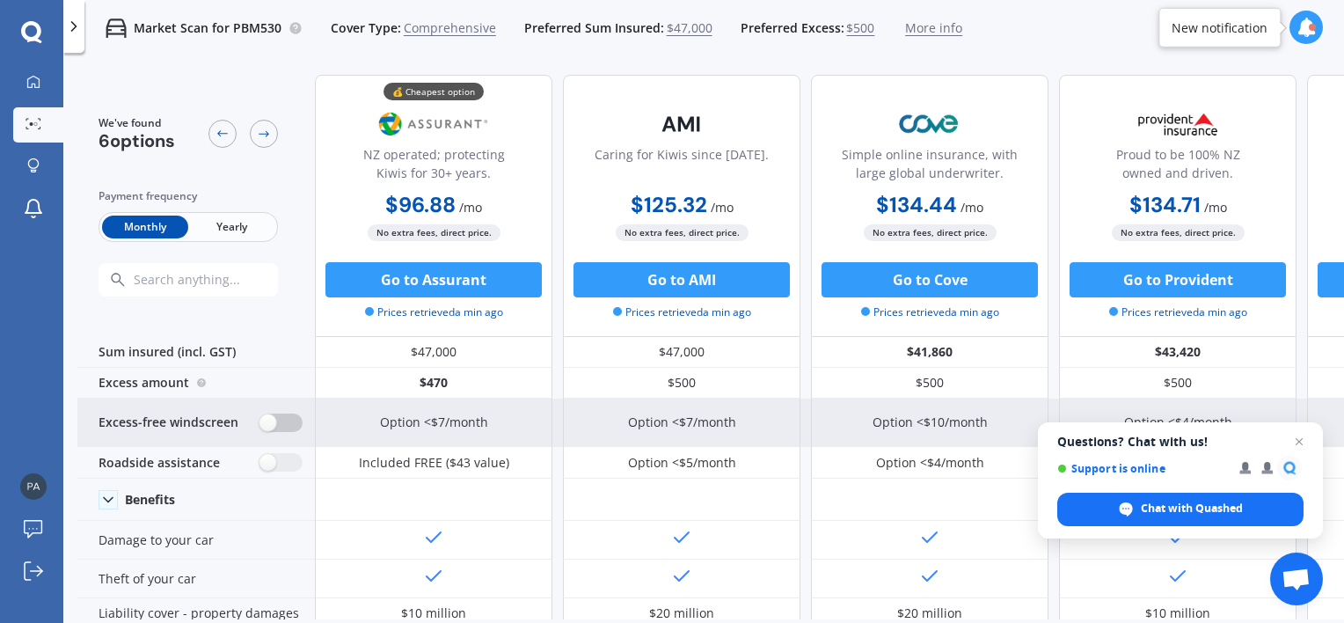
click at [273, 428] on label at bounding box center [280, 422] width 43 height 18
radio input "true"
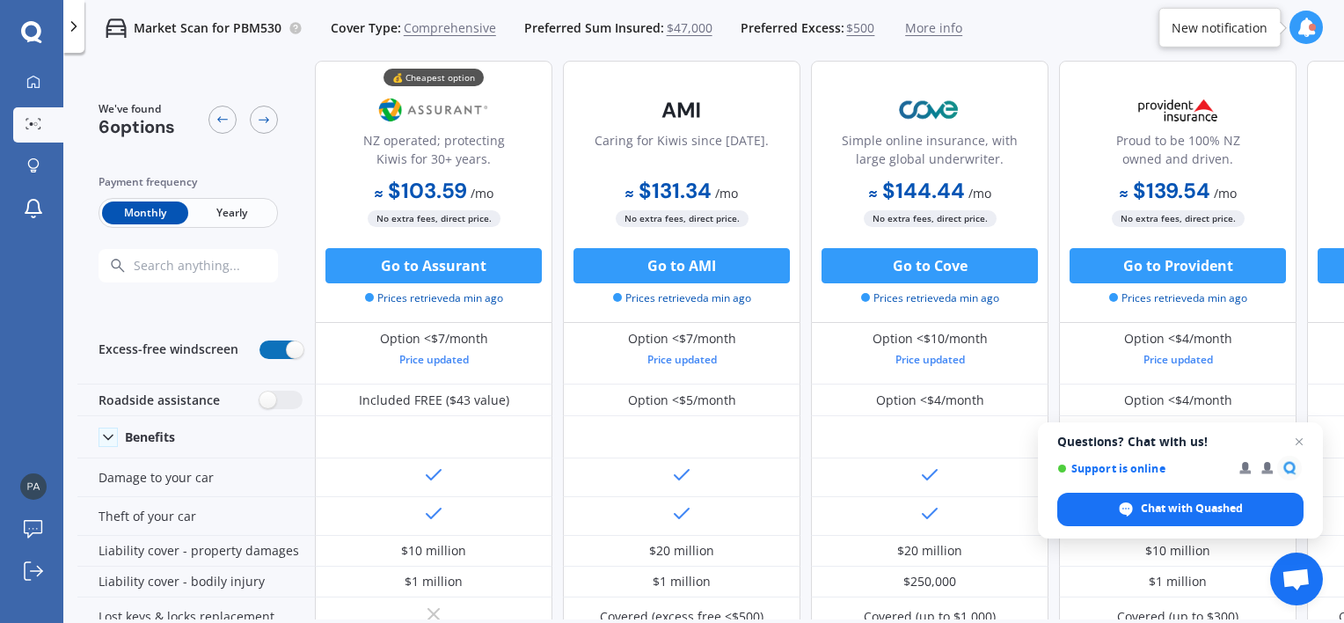
scroll to position [91, 0]
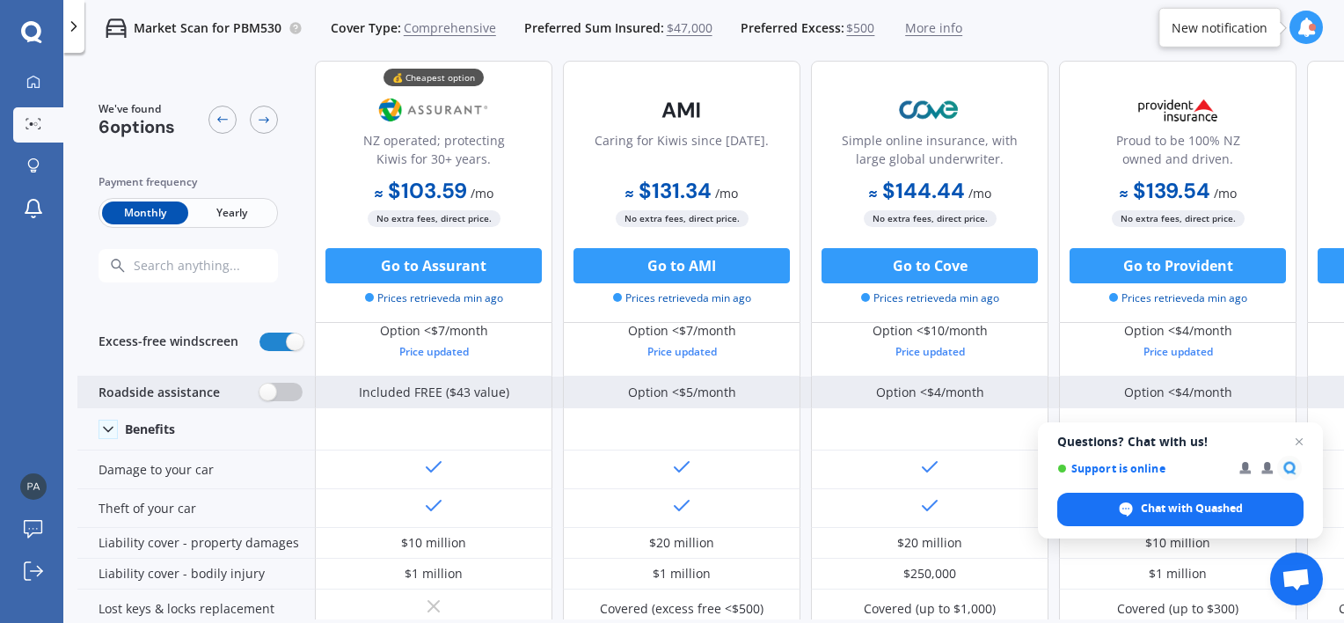
click at [273, 389] on label at bounding box center [280, 391] width 43 height 18
radio input "true"
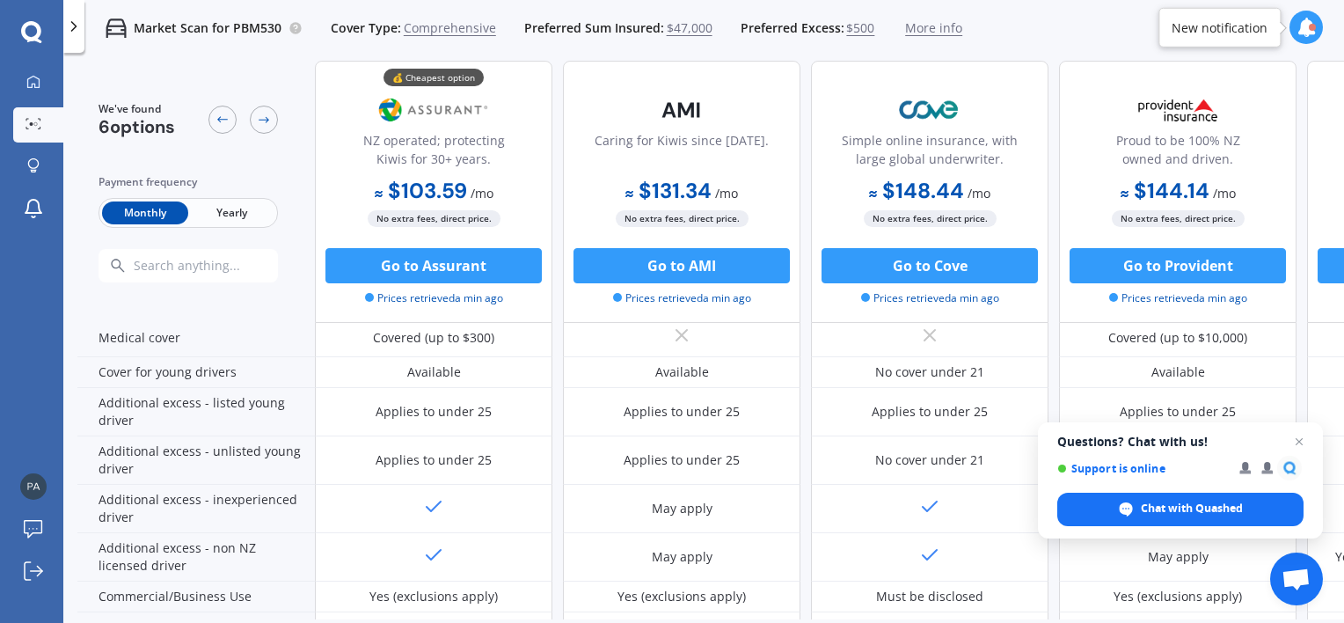
scroll to position [967, 0]
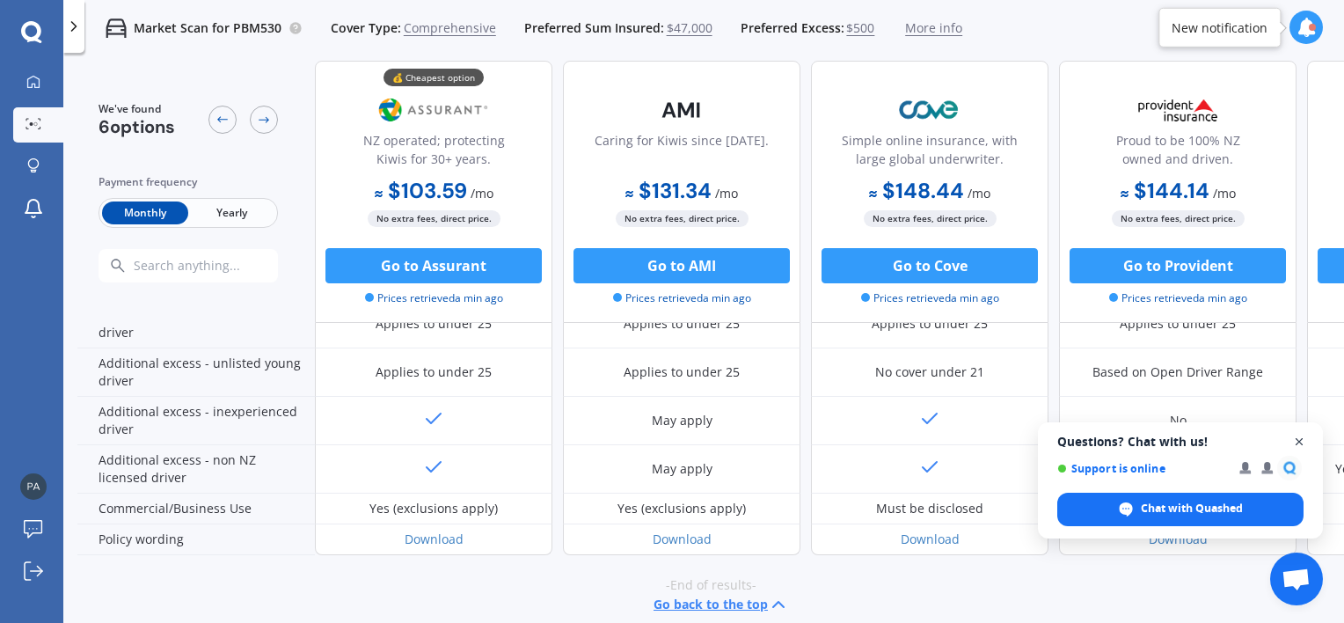
click at [1301, 441] on span "Close chat" at bounding box center [1299, 442] width 22 height 22
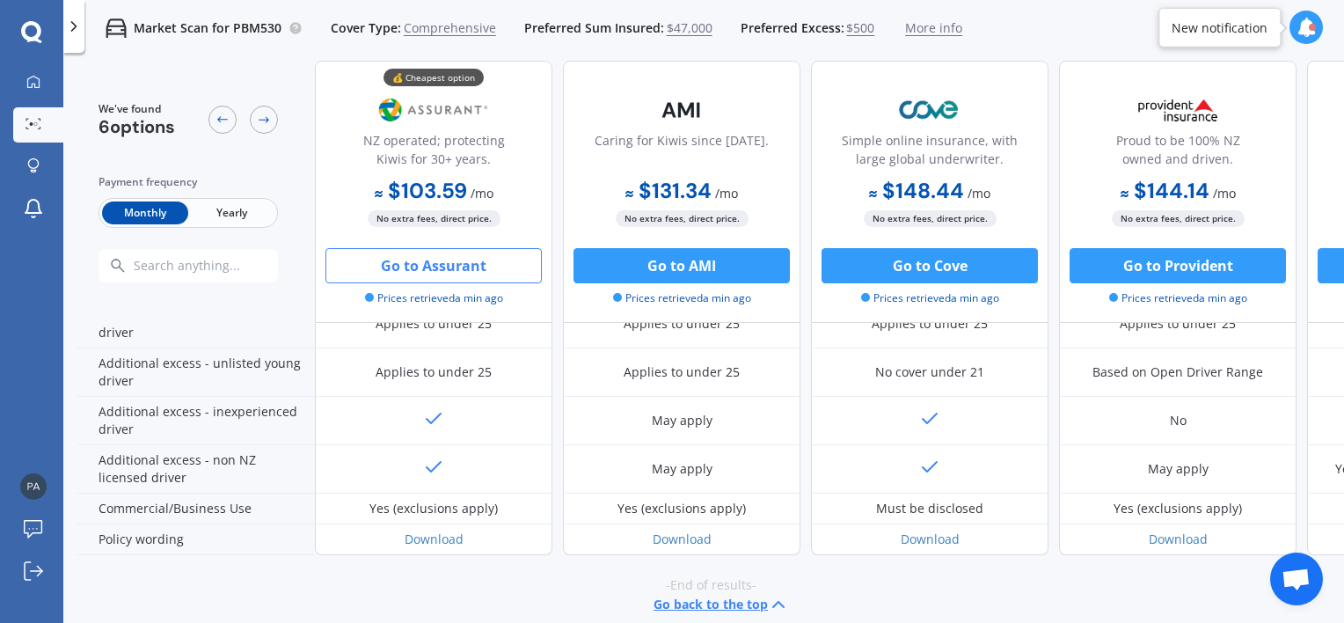
click at [453, 266] on button "Go to Assurant" at bounding box center [433, 265] width 216 height 35
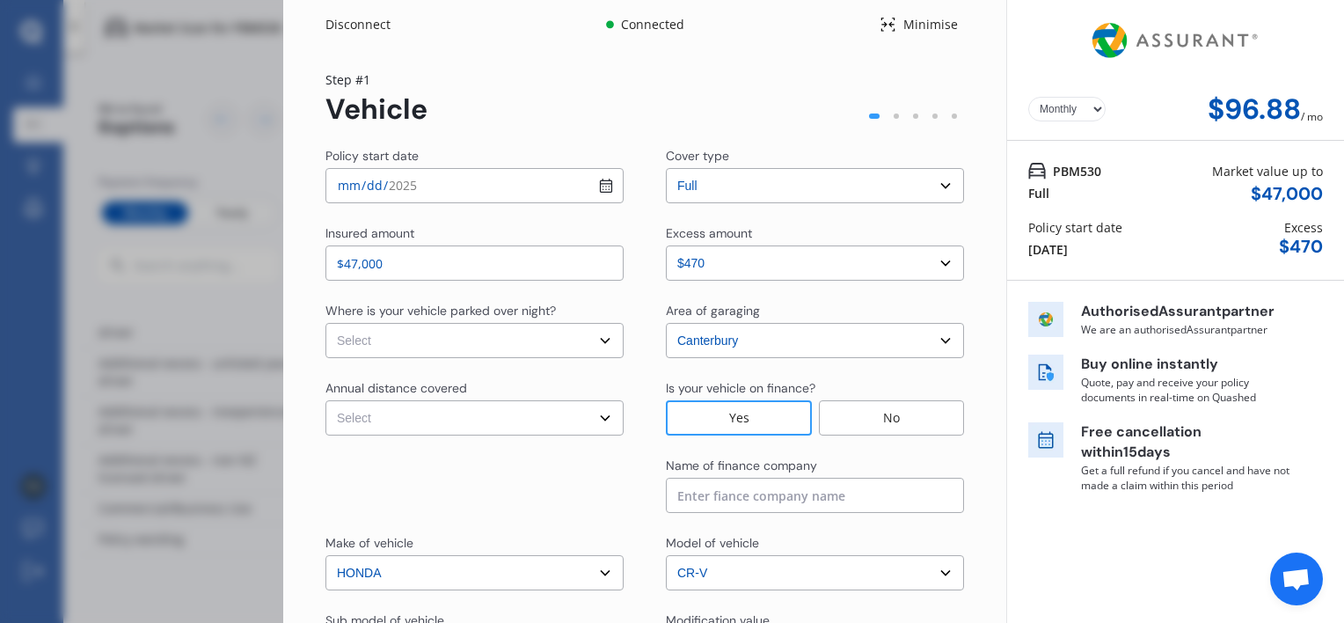
click at [1090, 111] on select "Yearly Monthly" at bounding box center [1066, 109] width 77 height 25
select select "Yearly"
click at [1028, 97] on select "Yearly Monthly" at bounding box center [1066, 109] width 77 height 25
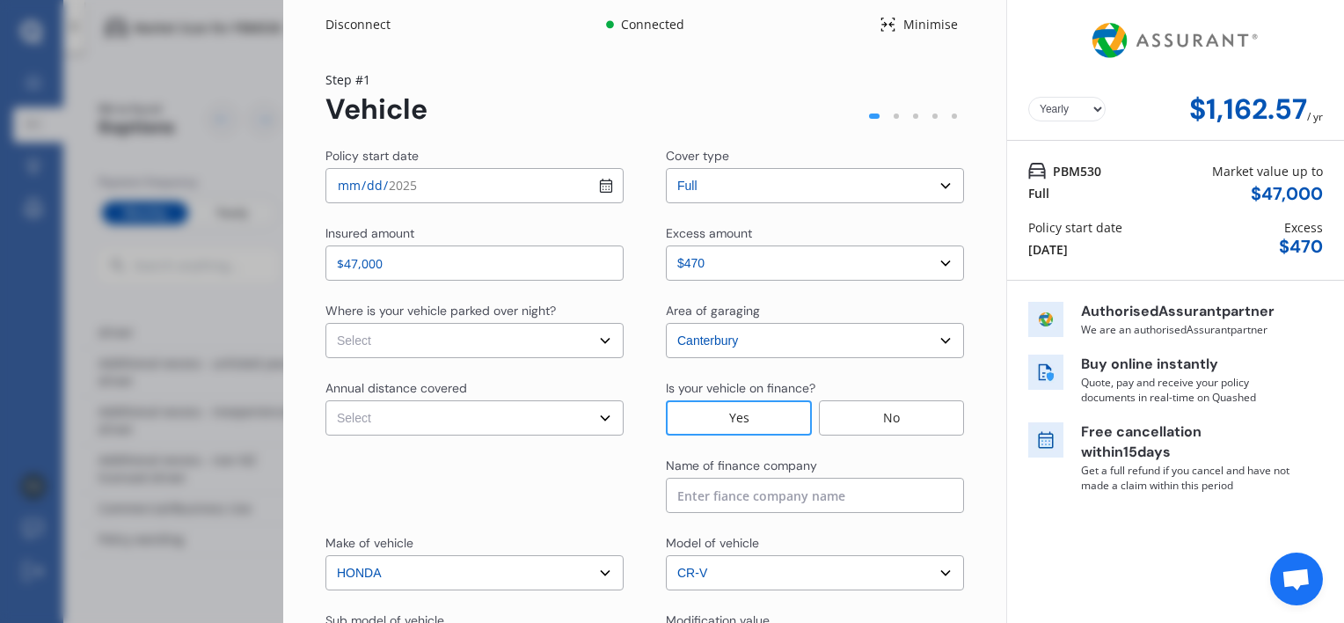
click at [603, 185] on input "[DATE]" at bounding box center [474, 185] width 298 height 35
type input "[DATE]"
click at [936, 182] on select "Select cover type 3rd Party Full" at bounding box center [815, 185] width 298 height 35
click at [937, 182] on select "Select cover type 3rd Party Full" at bounding box center [815, 185] width 298 height 35
drag, startPoint x: 433, startPoint y: 267, endPoint x: 271, endPoint y: 259, distance: 162.9
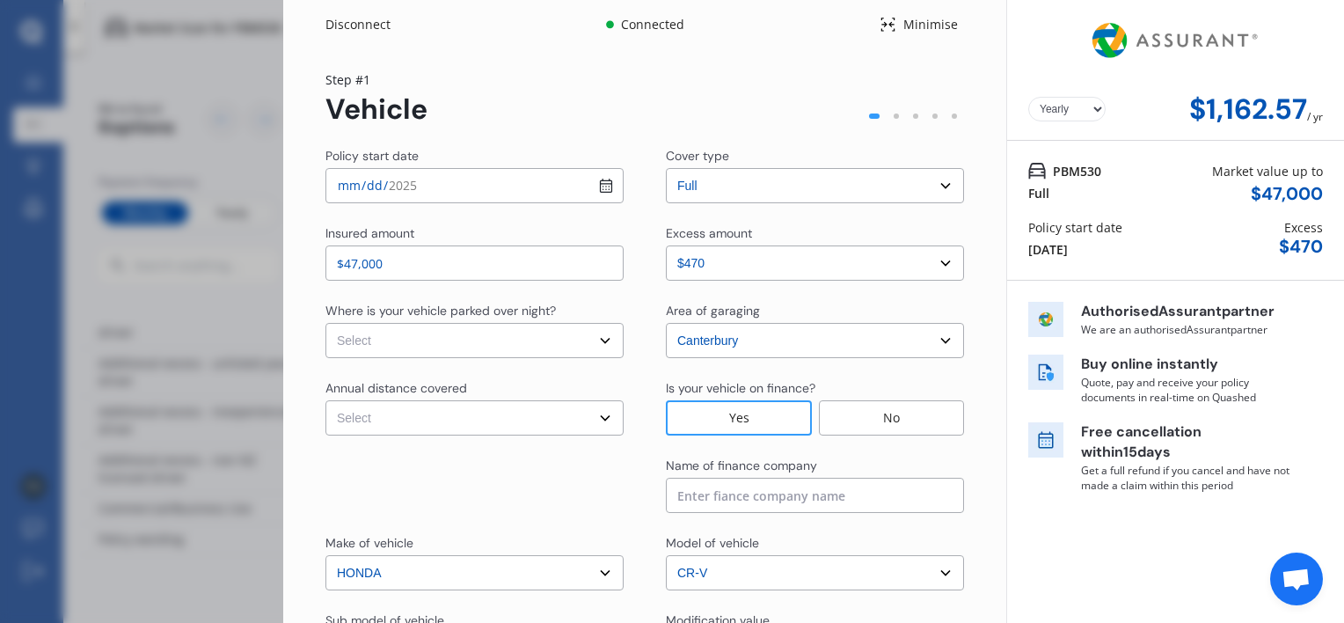
click at [271, 259] on div "Disconnect Connected Minimise Yearly Monthly $1,162.57 / yr Step # 1 Vehicle Po…" at bounding box center [672, 311] width 1344 height 623
click at [530, 295] on div "Policy start date [DATE] Cover type Select cover type 3rd Party Full Insured am…" at bounding box center [644, 477] width 638 height 661
drag, startPoint x: 470, startPoint y: 265, endPoint x: 258, endPoint y: 246, distance: 212.7
click at [258, 246] on div "Disconnect Connected Minimise Yearly Monthly $1,162.57 / yr Step # 1 Vehicle Po…" at bounding box center [672, 311] width 1344 height 623
click at [499, 299] on div "Policy start date [DATE] Cover type Select cover type 3rd Party Full Insured am…" at bounding box center [644, 477] width 638 height 661
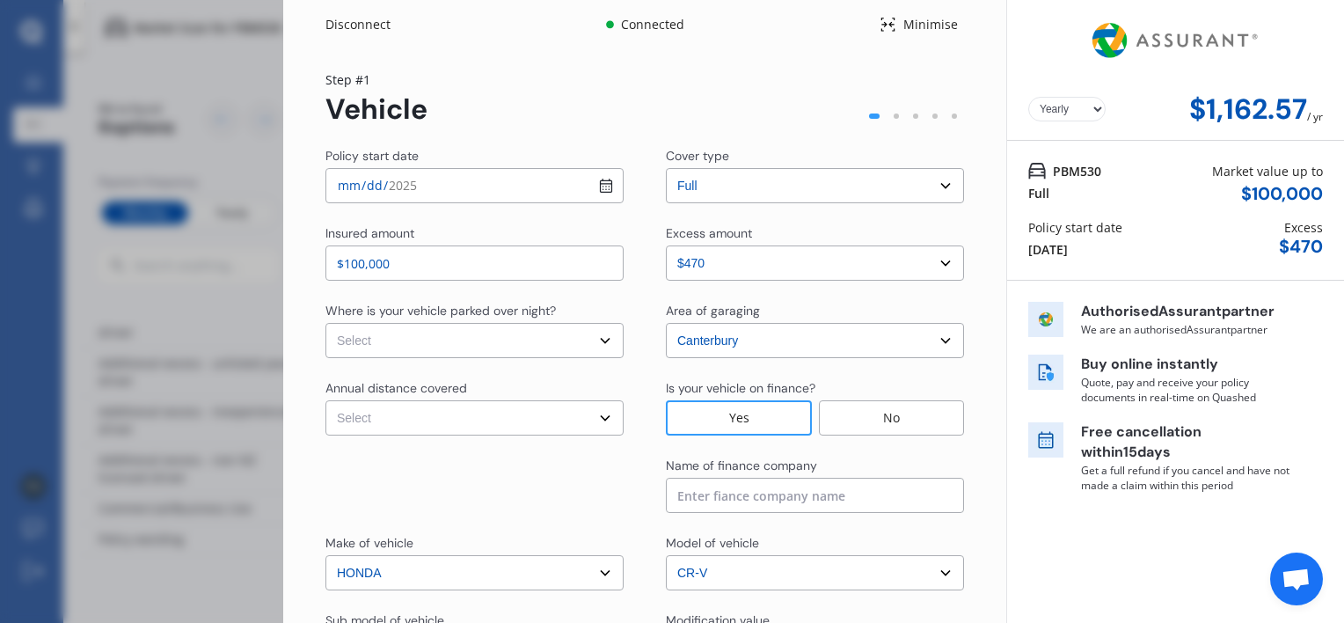
drag, startPoint x: 401, startPoint y: 259, endPoint x: 280, endPoint y: 256, distance: 121.4
click at [280, 256] on div "Disconnect Connected Minimise Yearly Monthly $1,162.57 / yr Step # 1 Vehicle Po…" at bounding box center [672, 311] width 1344 height 623
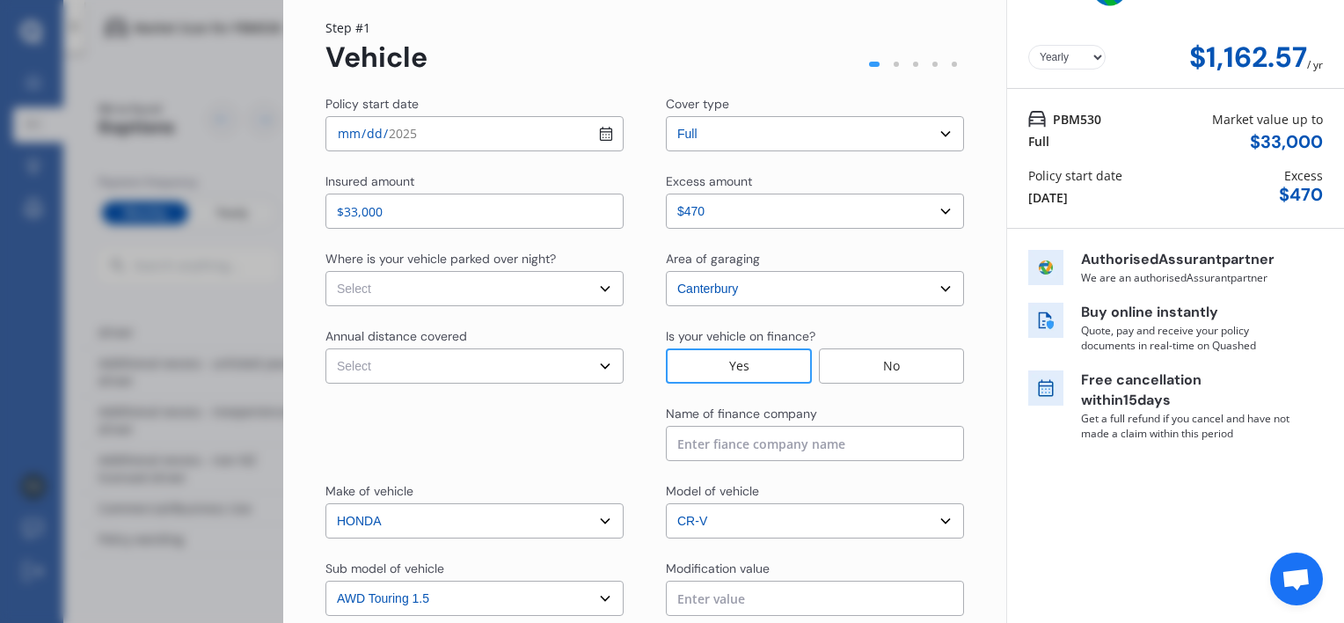
scroll to position [0, 0]
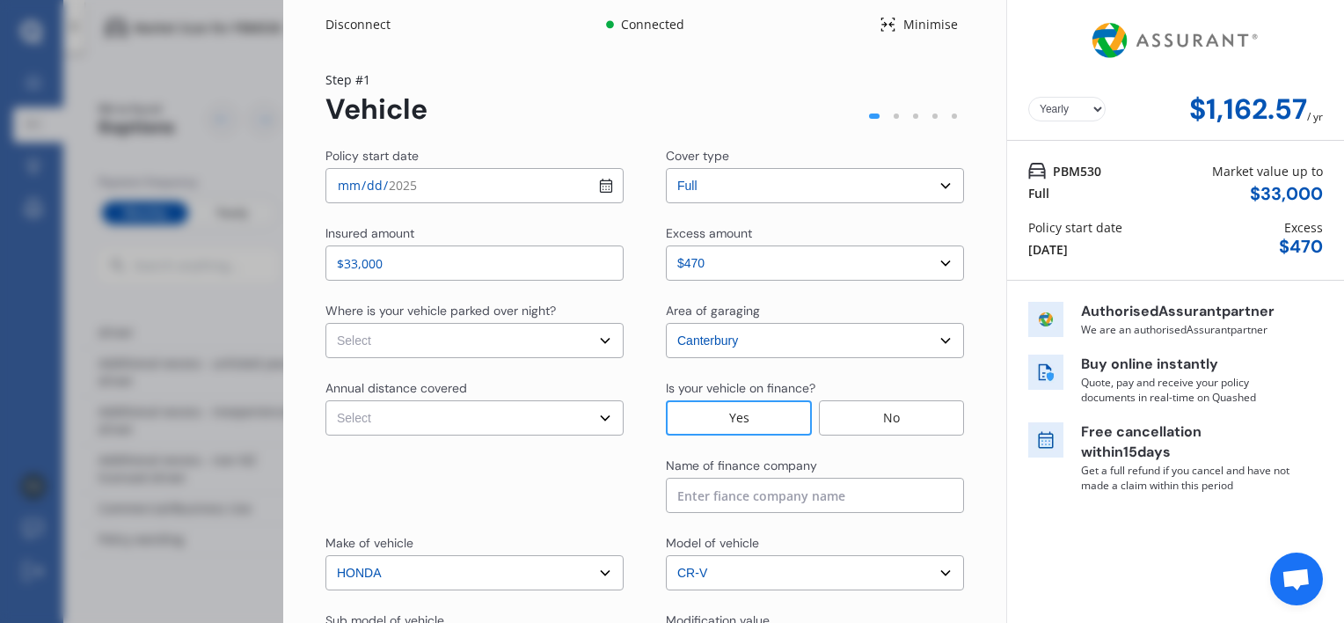
type input "$33,000"
click at [603, 341] on select "Select In a garage On own property On street or road" at bounding box center [474, 340] width 298 height 35
select select "In a garage"
click at [325, 323] on select "Select In a garage On own property On street or road" at bounding box center [474, 340] width 298 height 35
click at [601, 412] on select "Select Low (less than 15,000km per year) Average (15,000-30,000km per year) Hig…" at bounding box center [474, 417] width 298 height 35
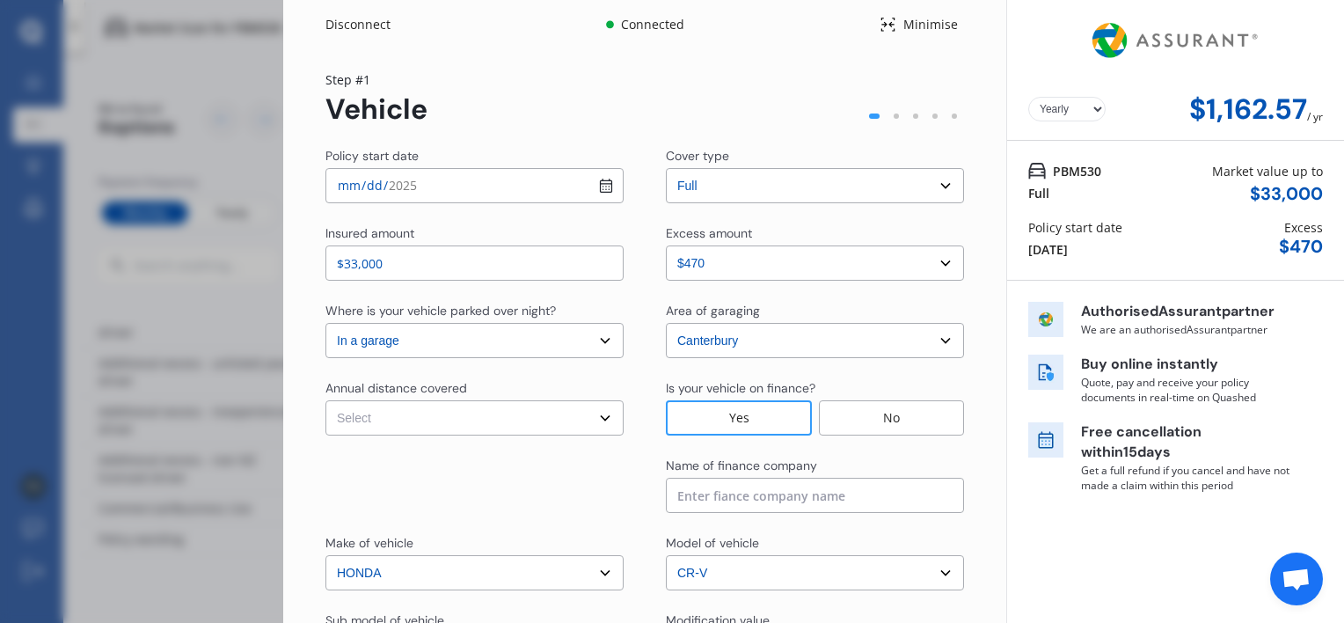
select select "15000"
click at [325, 400] on select "Select Low (less than 15,000km per year) Average (15,000-30,000km per year) Hig…" at bounding box center [474, 417] width 298 height 35
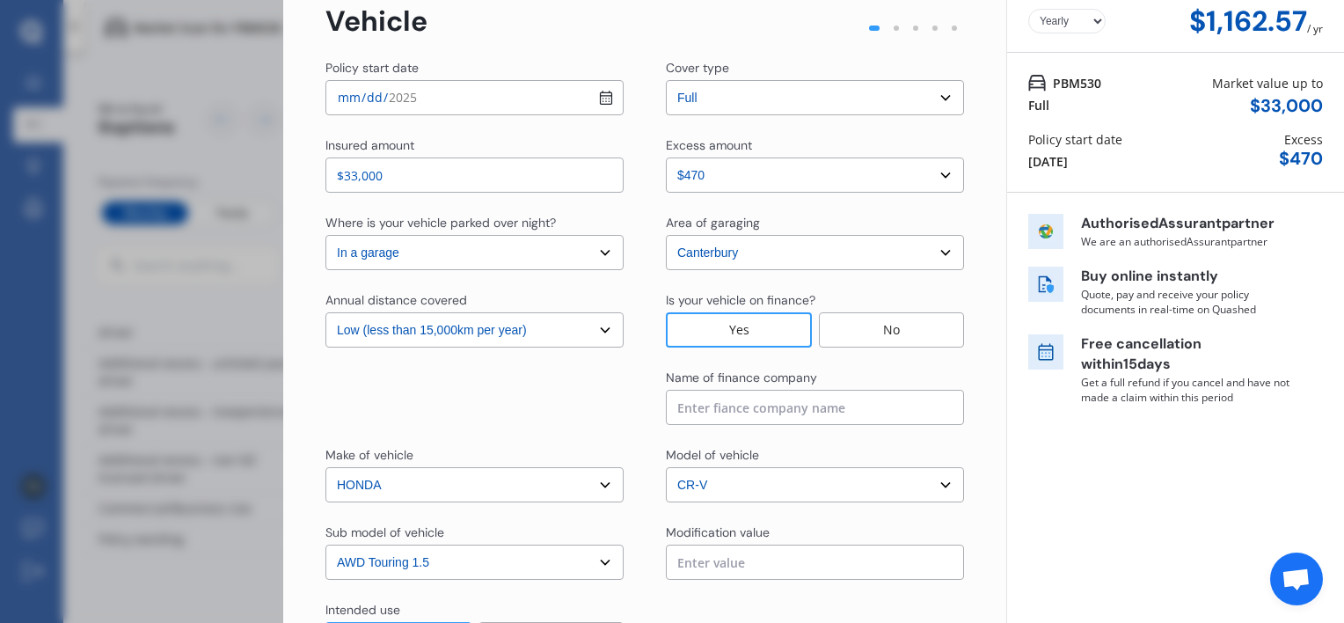
scroll to position [176, 0]
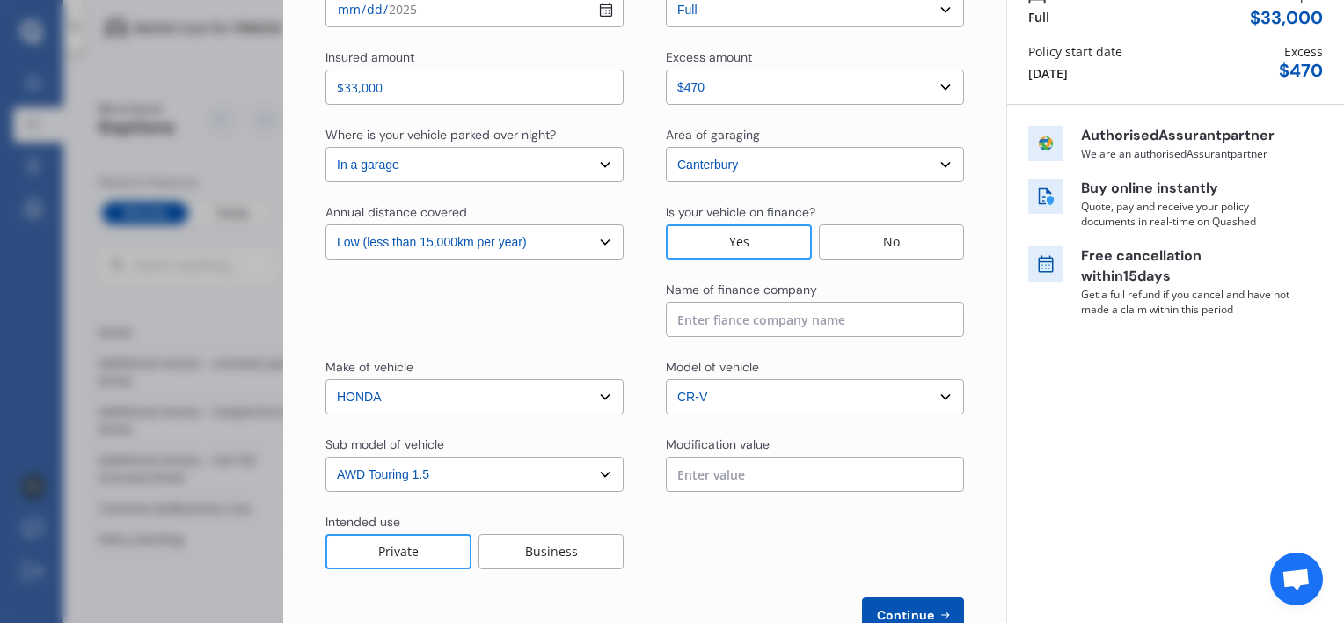
click at [406, 560] on div "Private" at bounding box center [398, 551] width 146 height 35
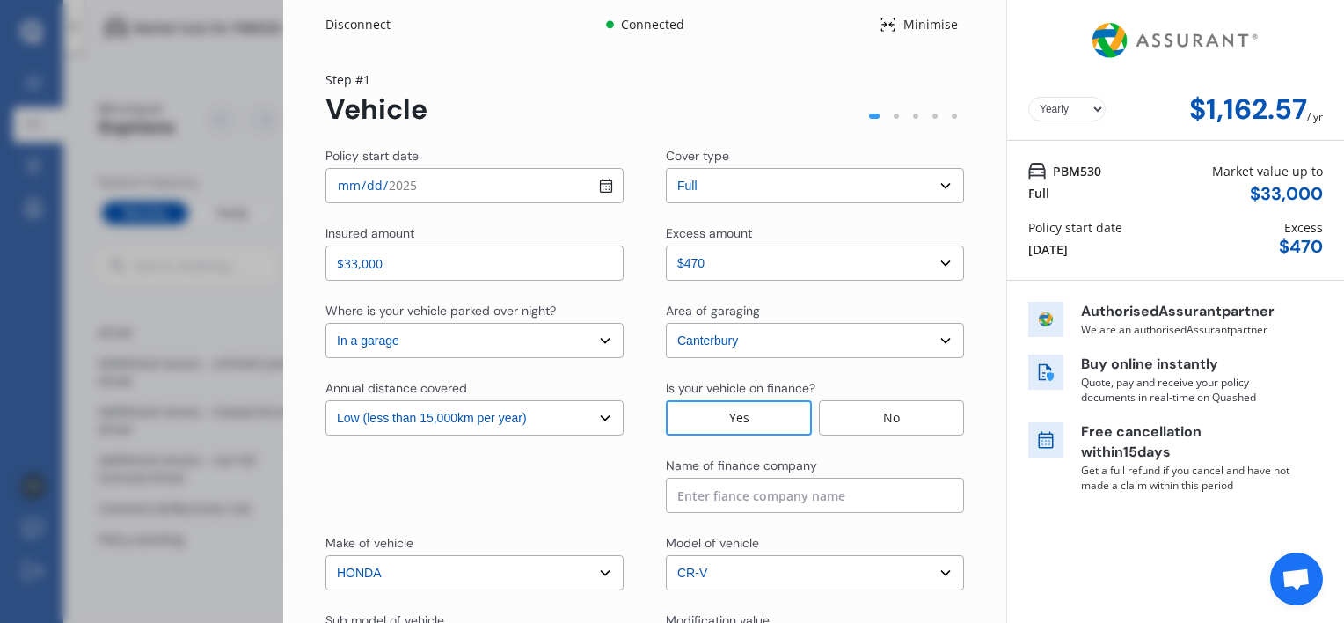
click at [939, 271] on select "Select excess amount $470 $970 $1,470" at bounding box center [815, 262] width 298 height 35
click at [938, 268] on select "Select excess amount $470 $970 $1,470" at bounding box center [815, 262] width 298 height 35
click at [933, 339] on select "Select [GEOGRAPHIC_DATA] [GEOGRAPHIC_DATA] [GEOGRAPHIC_DATA] / [PERSON_NAME] / …" at bounding box center [815, 340] width 298 height 35
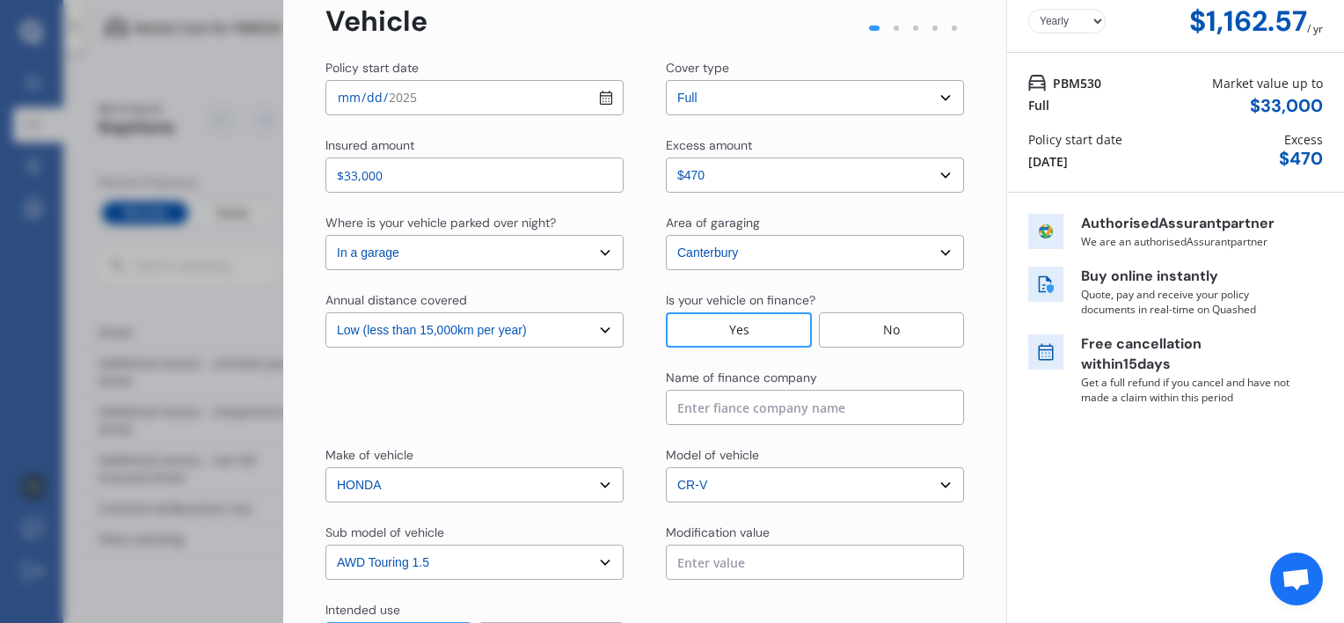
click at [729, 324] on div "Yes" at bounding box center [739, 329] width 146 height 35
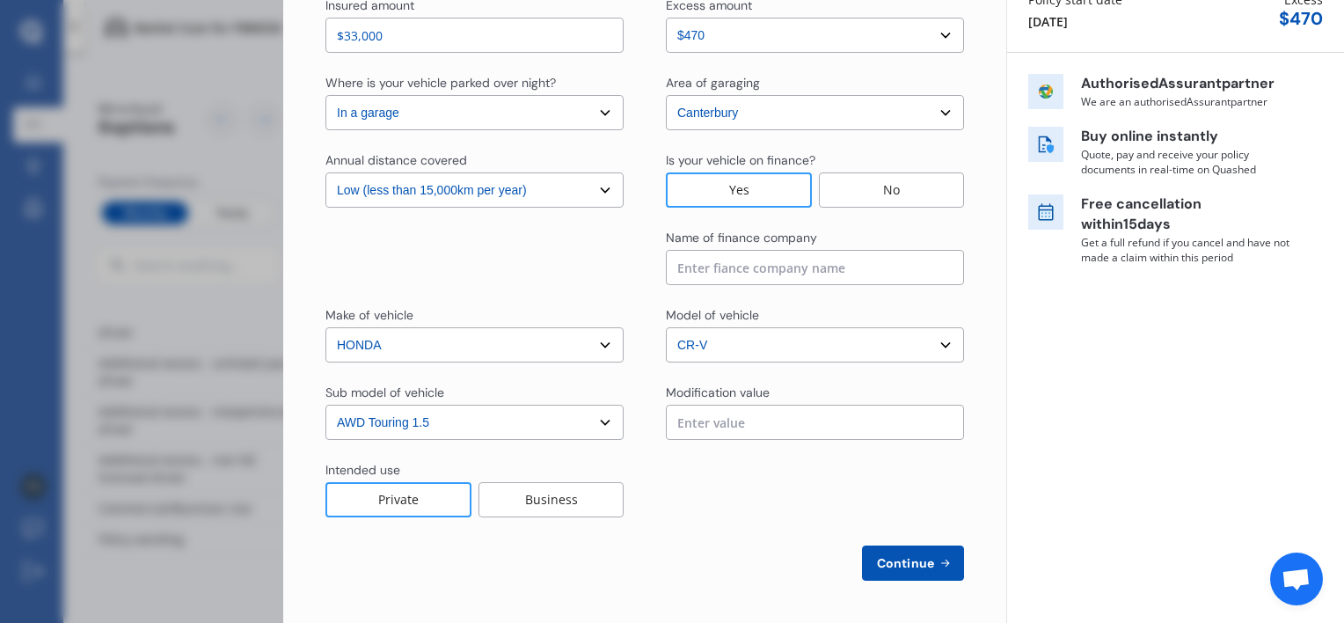
click at [756, 261] on input at bounding box center [815, 267] width 298 height 35
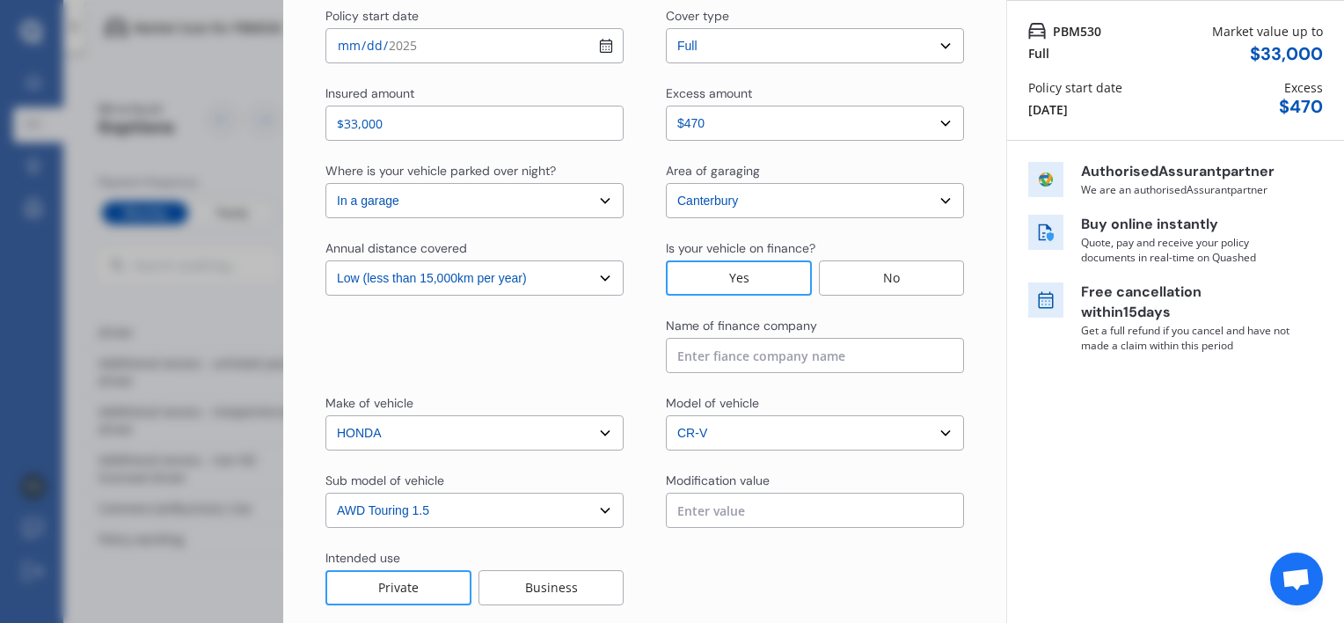
scroll to position [0, 0]
